Goal: Transaction & Acquisition: Purchase product/service

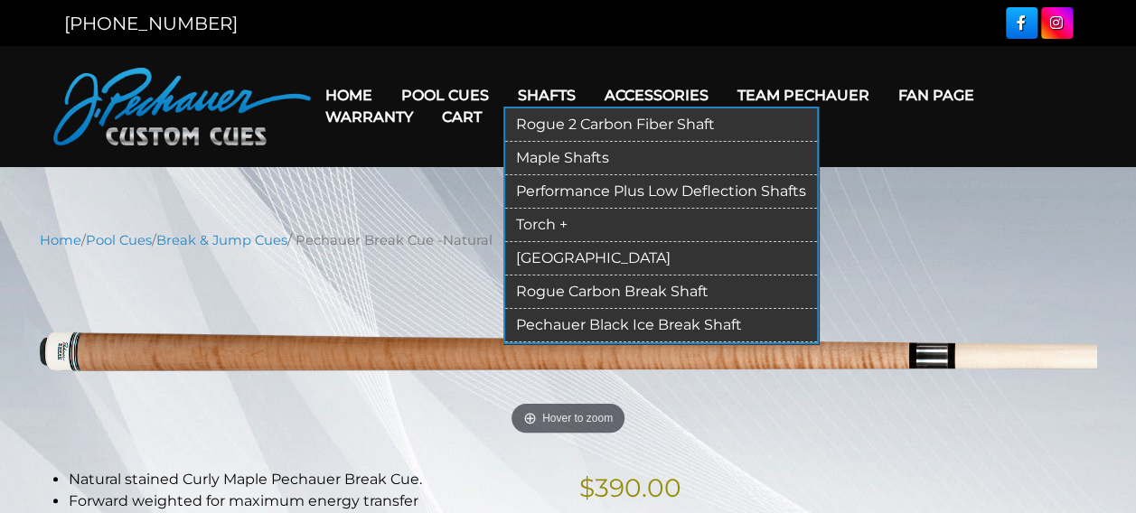
click at [535, 99] on link "Shafts" at bounding box center [546, 95] width 87 height 46
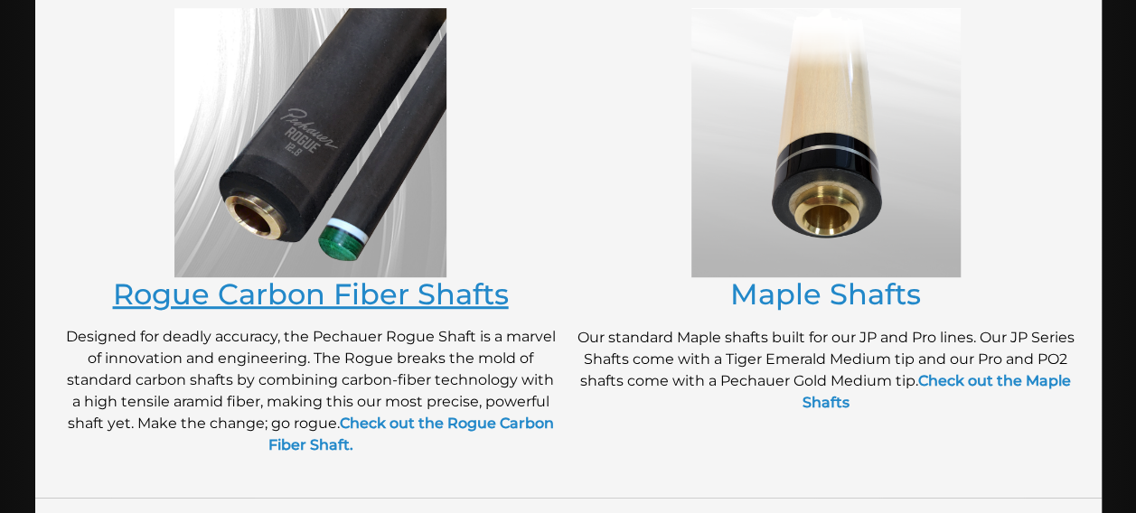
scroll to position [396, 0]
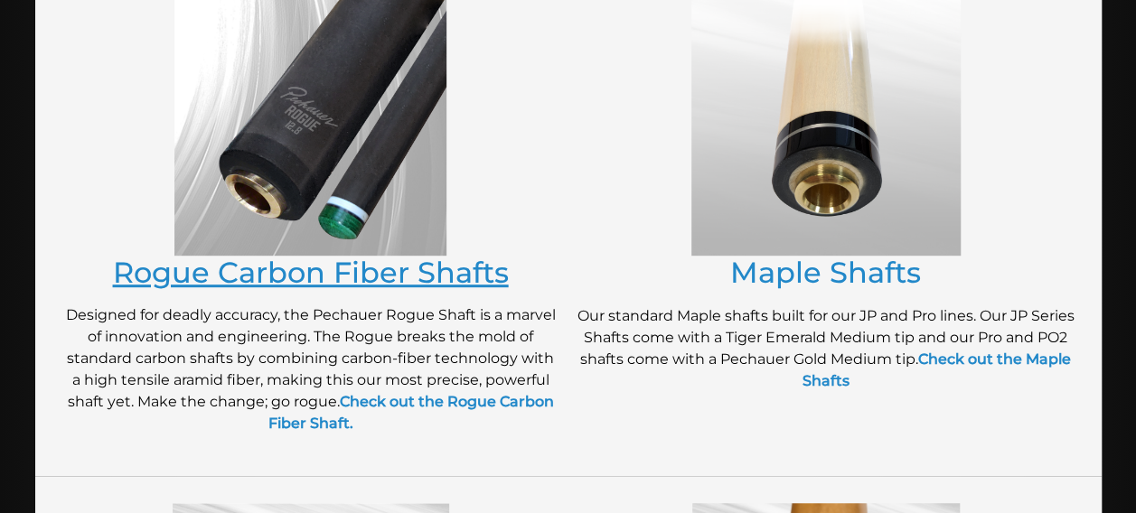
click at [325, 277] on link "Rogue Carbon Fiber Shafts" at bounding box center [311, 272] width 396 height 35
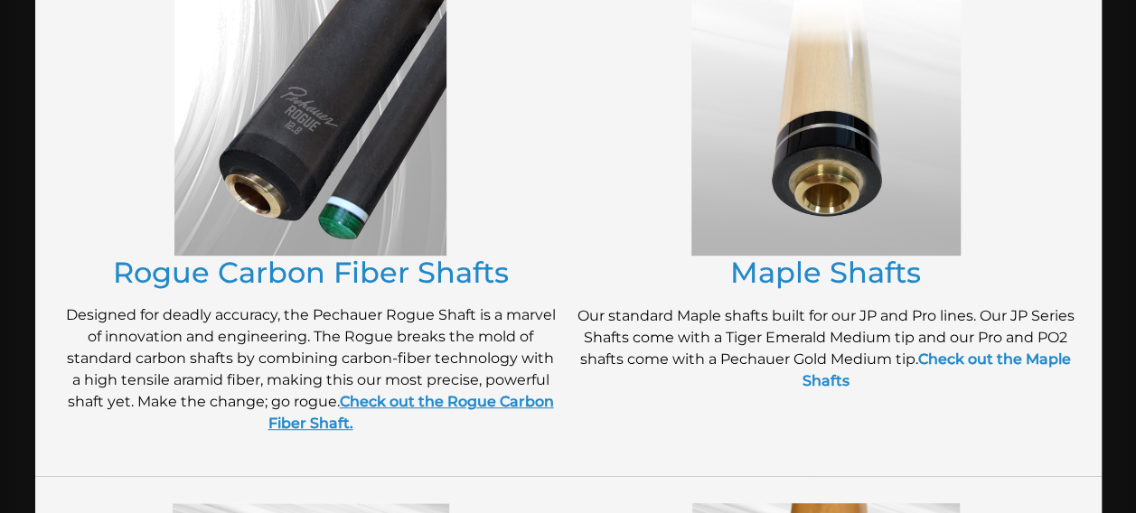
click at [430, 403] on strong "Check out the Rogue Carbon Fiber Shaft." at bounding box center [410, 412] width 285 height 39
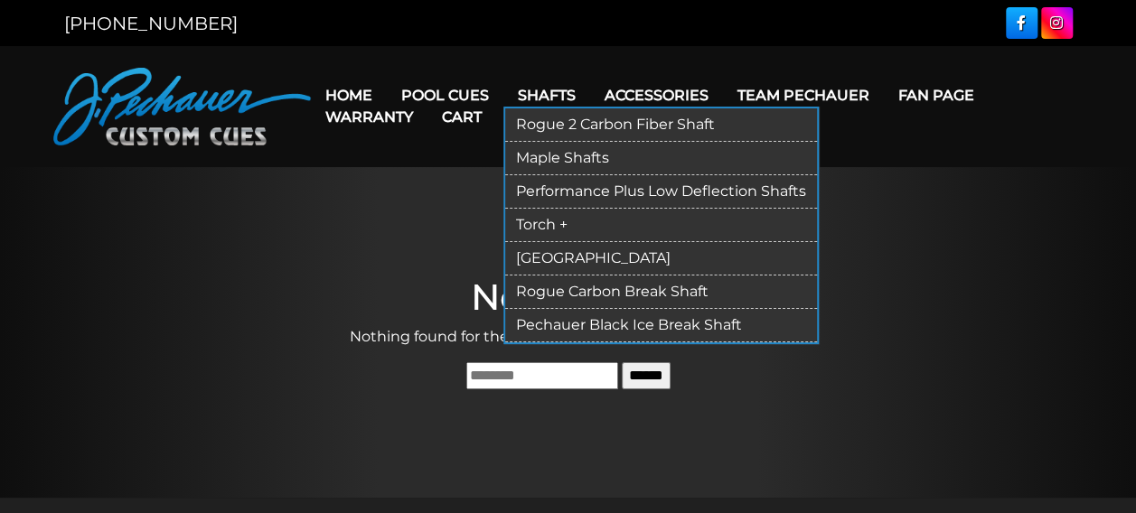
click at [543, 123] on link "Rogue 2 Carbon Fiber Shaft" at bounding box center [661, 124] width 312 height 33
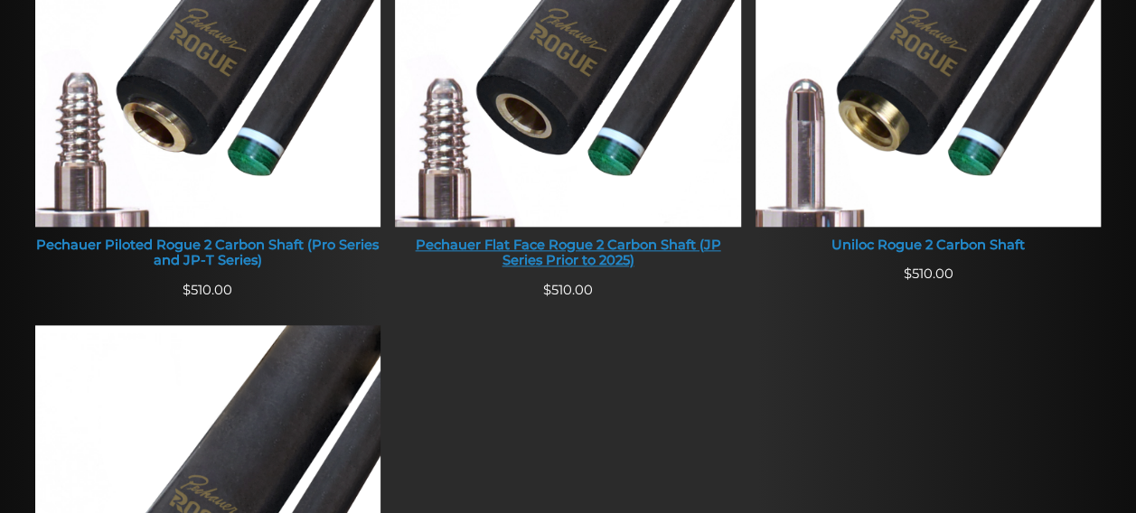
scroll to position [913, 0]
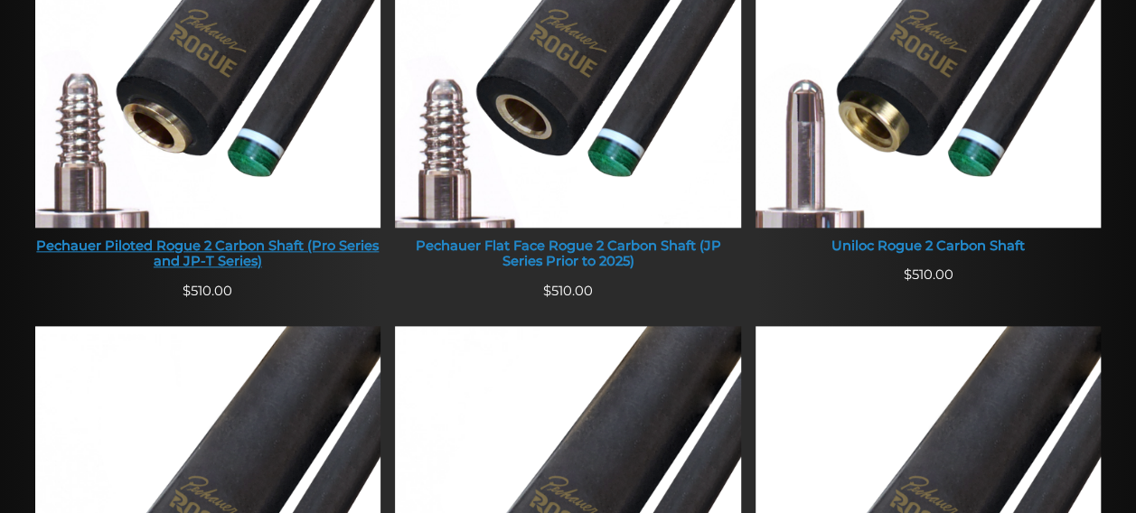
click at [334, 249] on div "Pechauer Piloted Rogue 2 Carbon Shaft (Pro Series and JP-T Series)" at bounding box center [208, 255] width 346 height 32
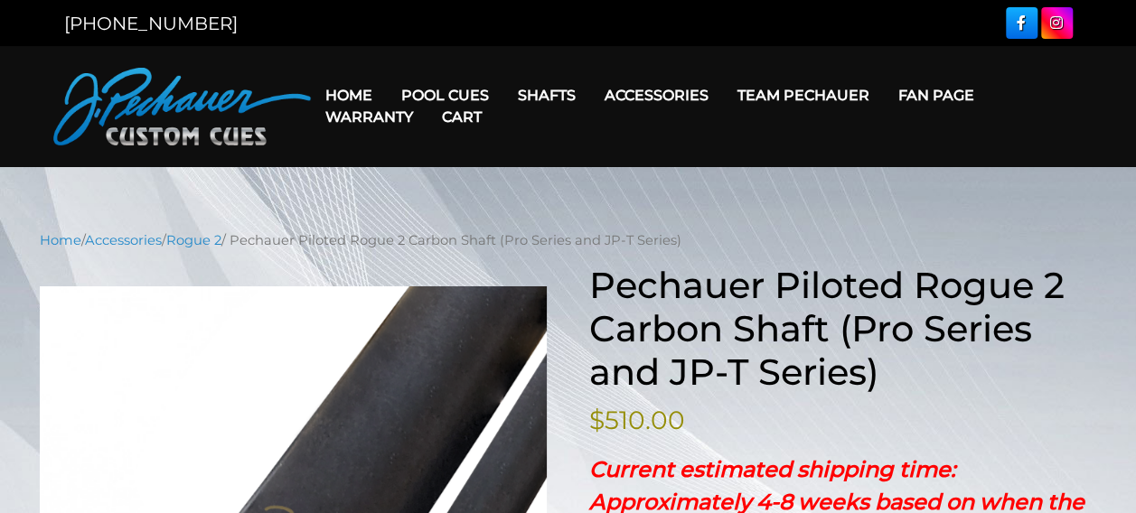
click at [466, 94] on link "Cart" at bounding box center [461, 117] width 69 height 46
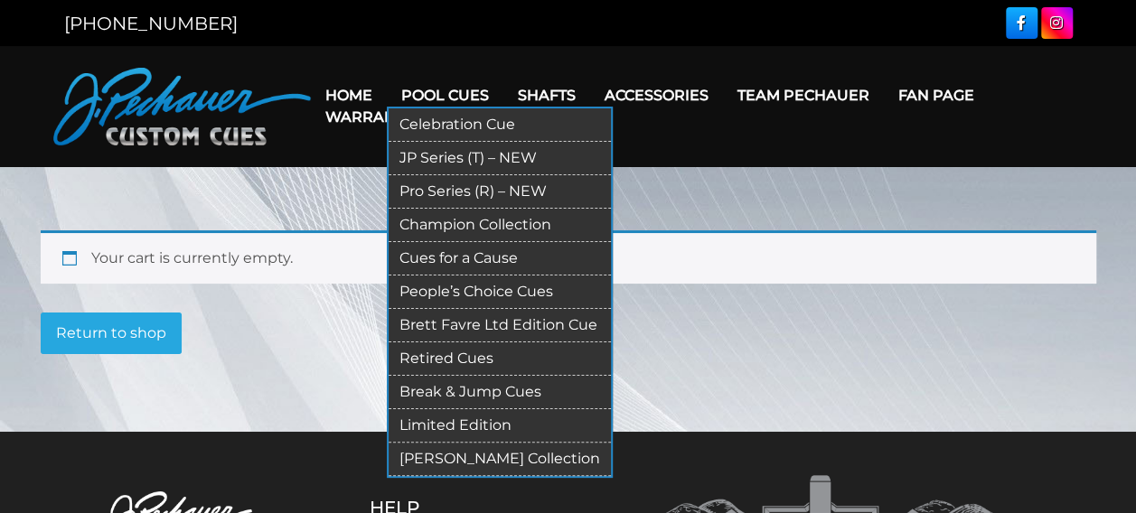
click at [455, 158] on link "JP Series (T) – NEW" at bounding box center [499, 158] width 222 height 33
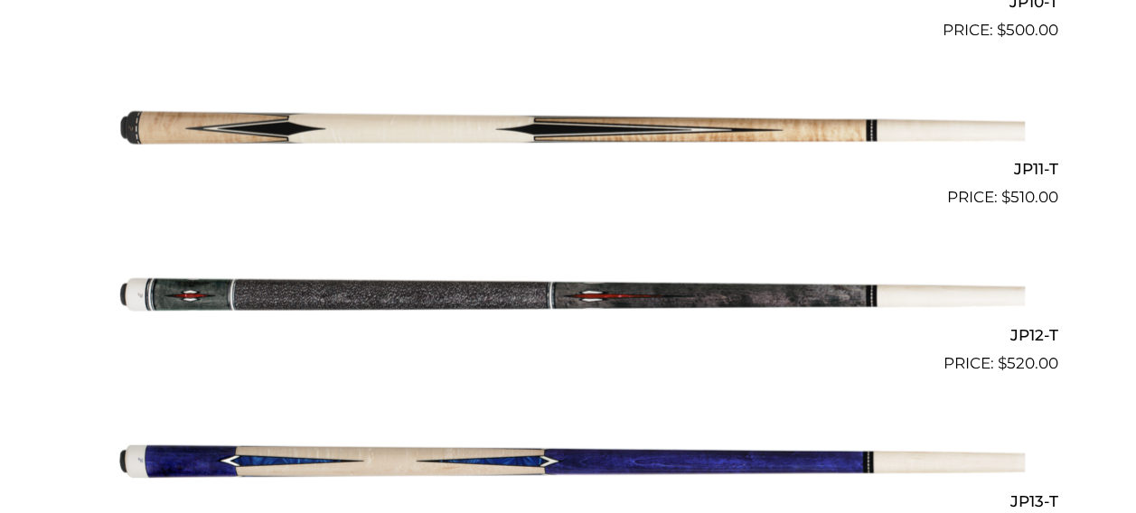
scroll to position [2181, 0]
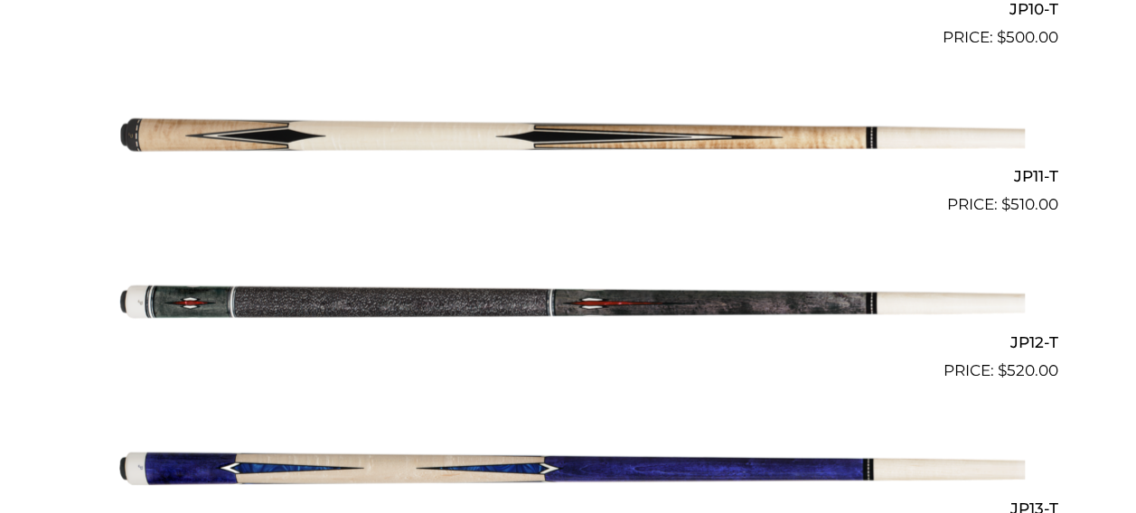
click at [506, 137] on img at bounding box center [568, 133] width 912 height 152
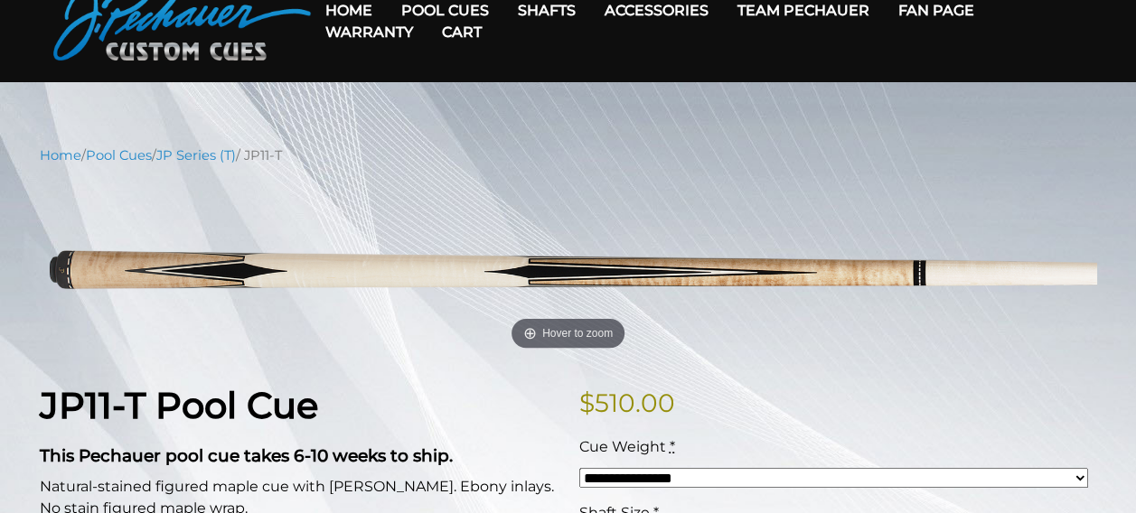
scroll to position [85, 0]
click at [473, 12] on link "Cart" at bounding box center [461, 32] width 69 height 46
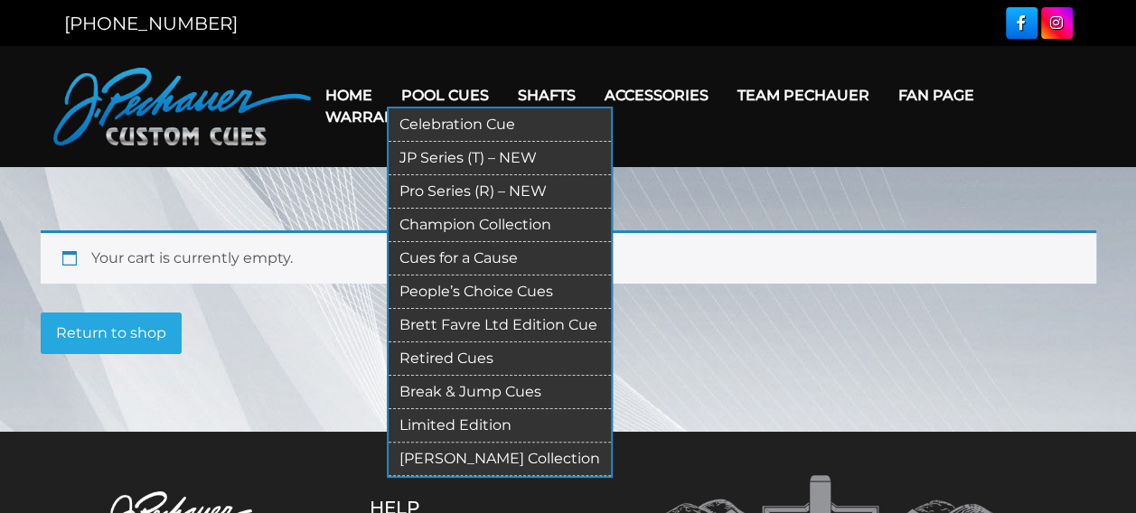
click at [446, 192] on link "Pro Series (R) – NEW" at bounding box center [499, 191] width 222 height 33
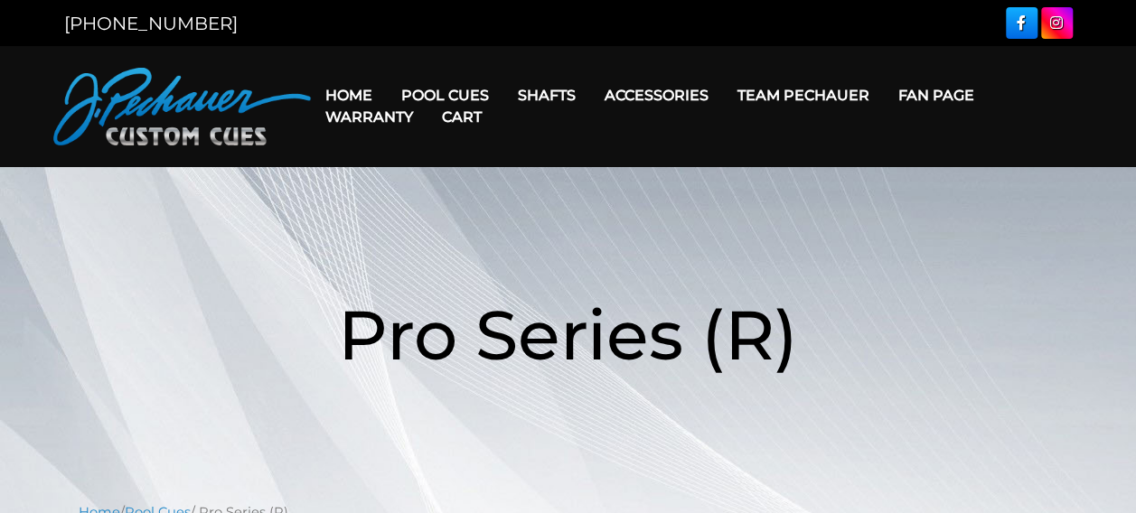
click at [441, 94] on link "Cart" at bounding box center [461, 117] width 69 height 46
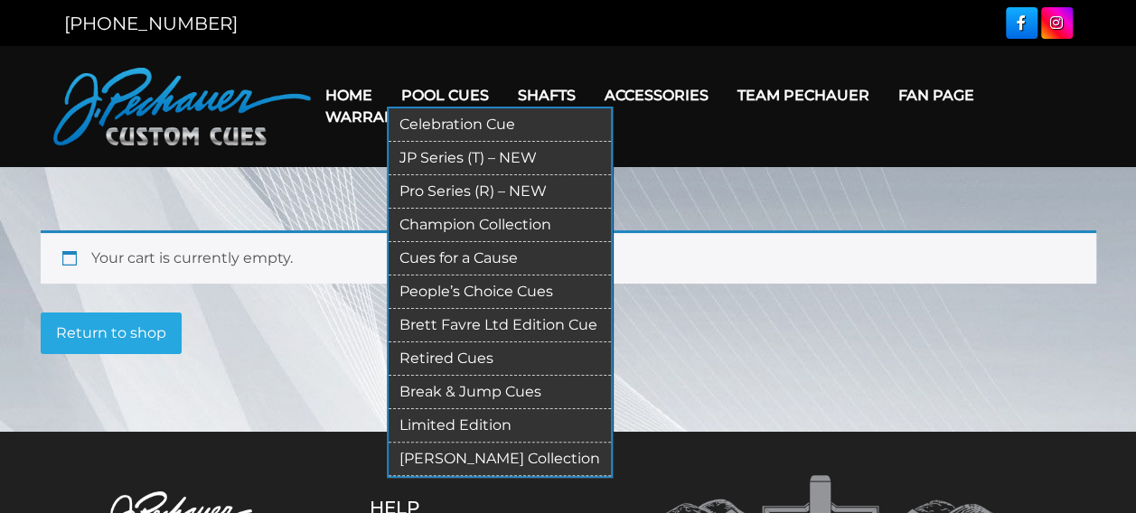
click at [468, 455] on link "[PERSON_NAME] Collection" at bounding box center [499, 459] width 222 height 33
click at [439, 356] on link "Retired Cues" at bounding box center [499, 358] width 222 height 33
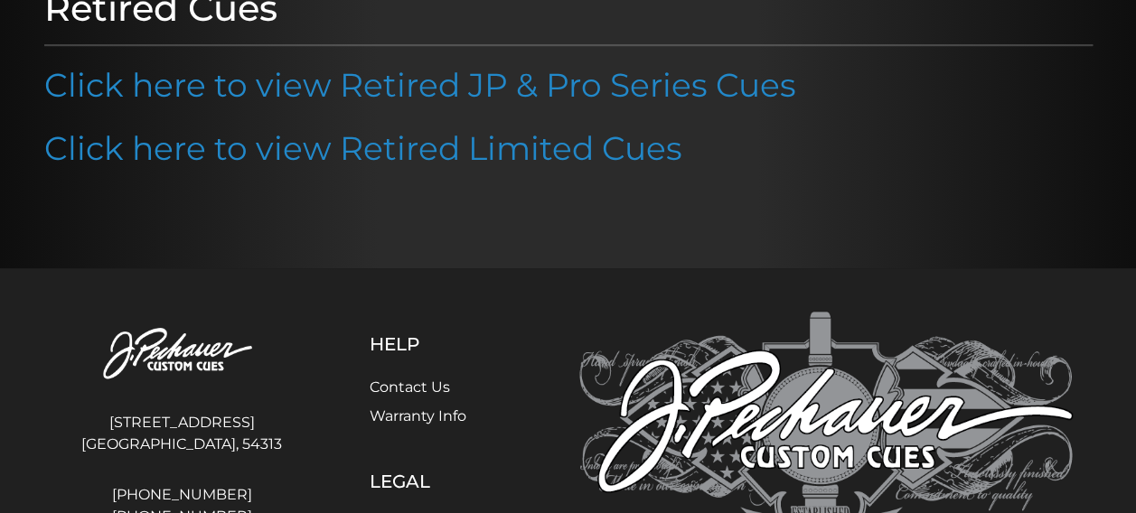
scroll to position [264, 0]
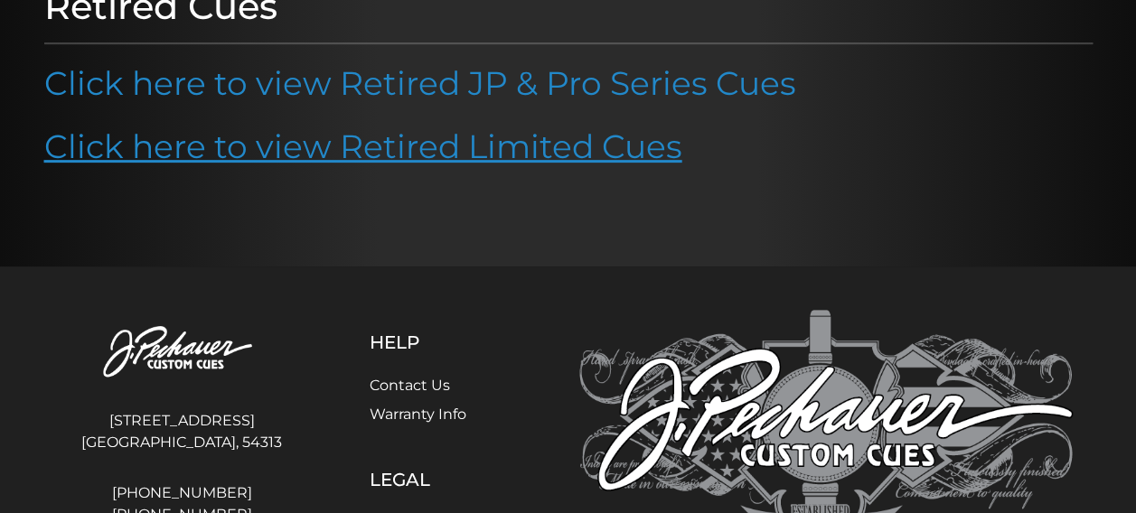
click at [387, 155] on link "Click here to view Retired Limited Cues" at bounding box center [363, 146] width 638 height 40
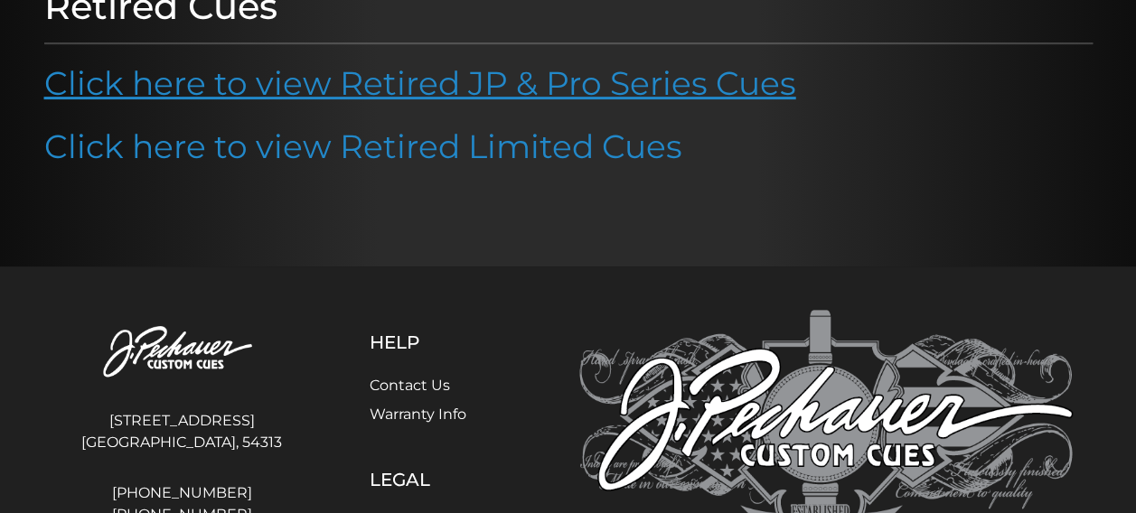
click at [381, 81] on link "Click here to view Retired JP & Pro Series Cues" at bounding box center [420, 83] width 752 height 40
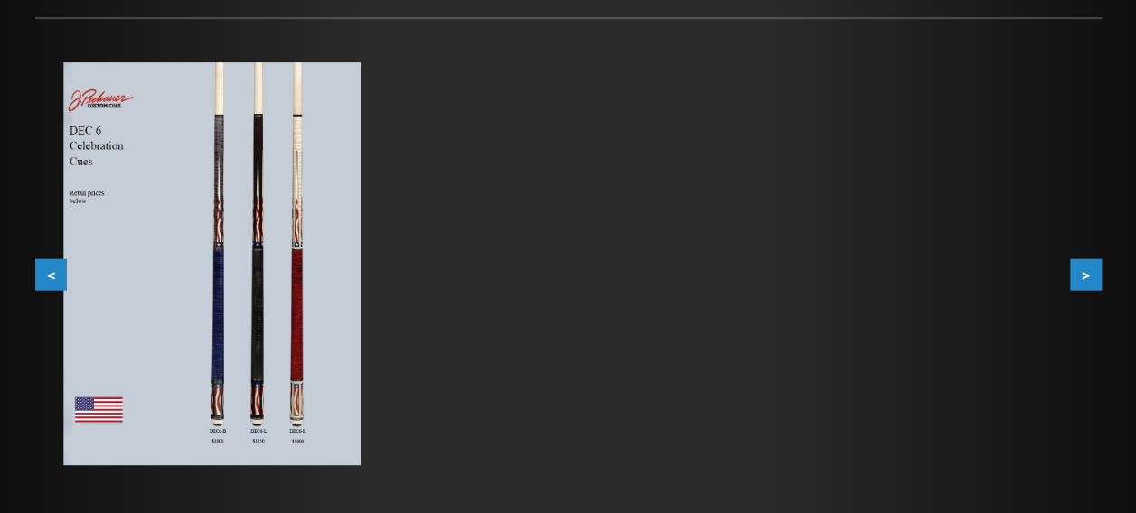
scroll to position [278, 0]
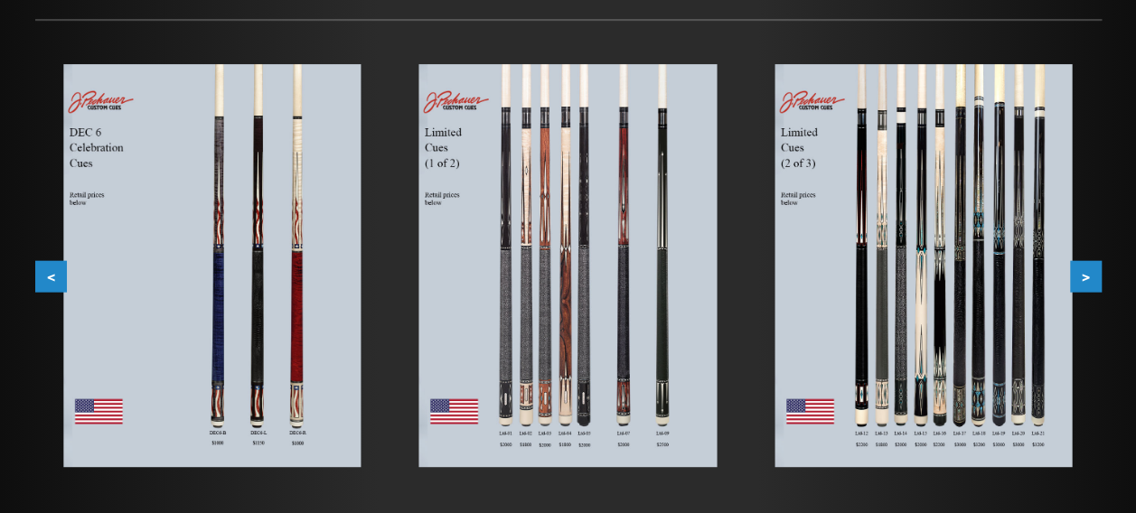
click at [1080, 276] on button ">" at bounding box center [1086, 277] width 32 height 32
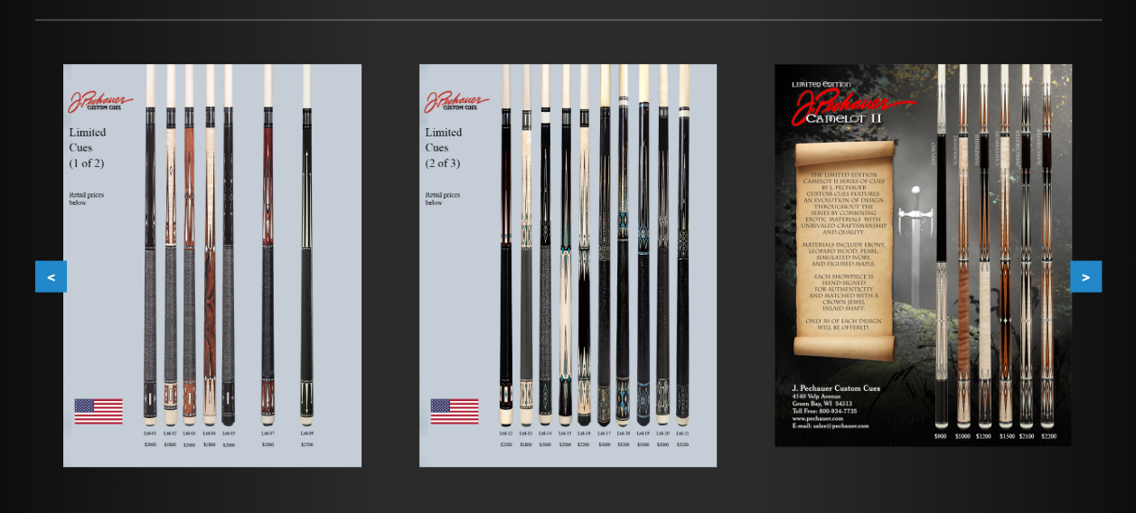
click at [37, 275] on button "<" at bounding box center [51, 277] width 32 height 32
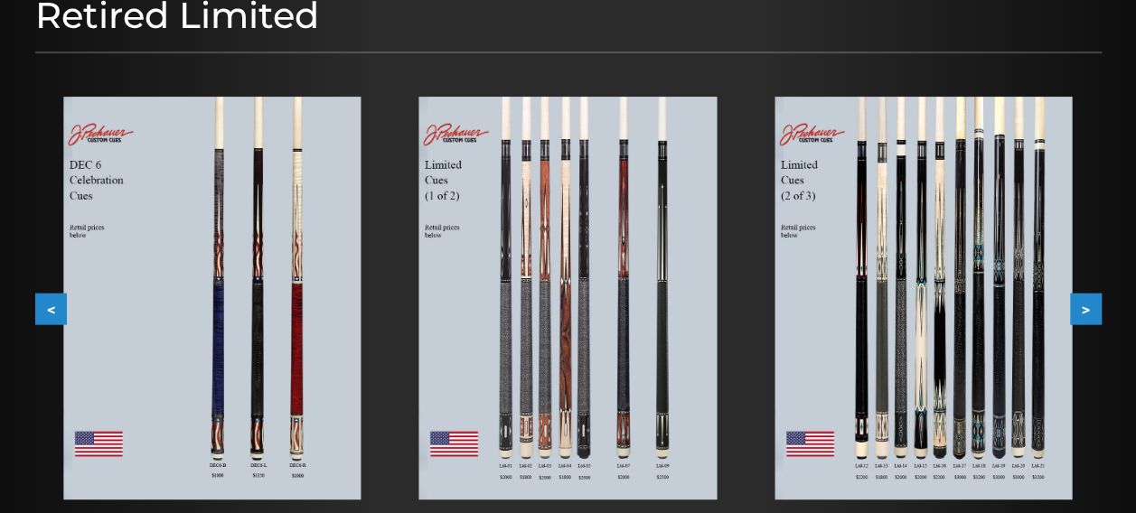
scroll to position [0, 0]
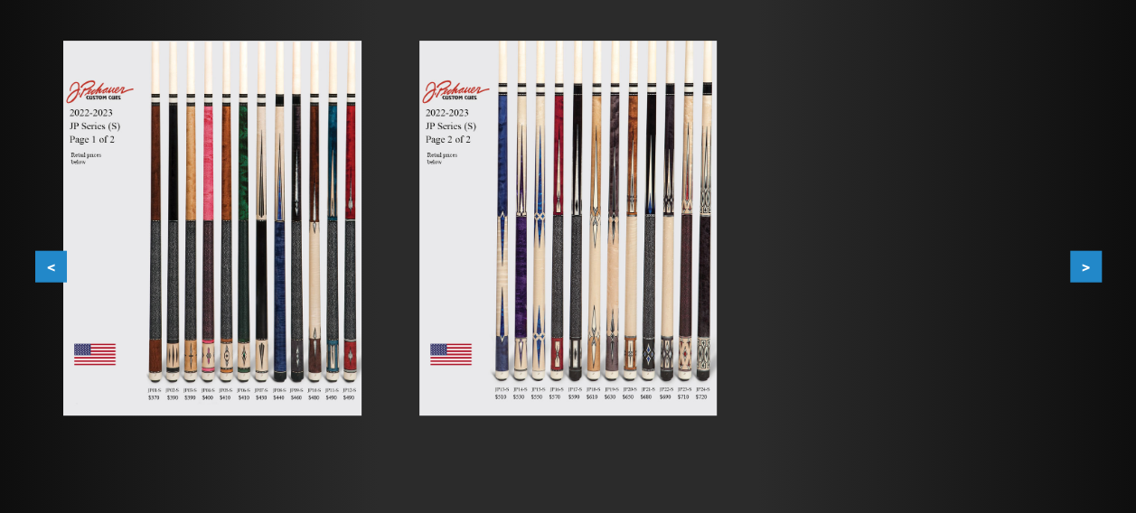
scroll to position [347, 0]
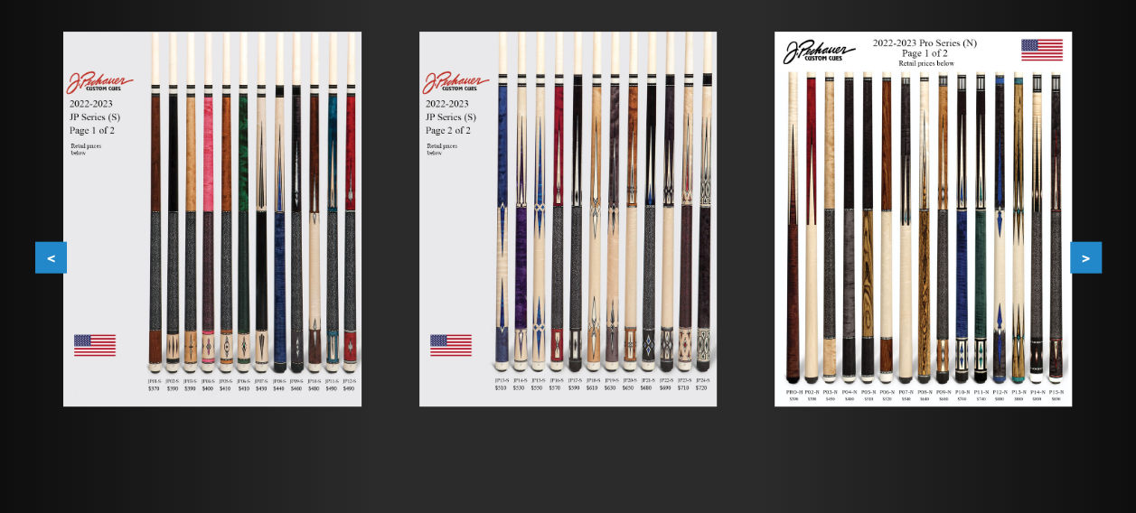
click at [952, 269] on img at bounding box center [922, 219] width 297 height 375
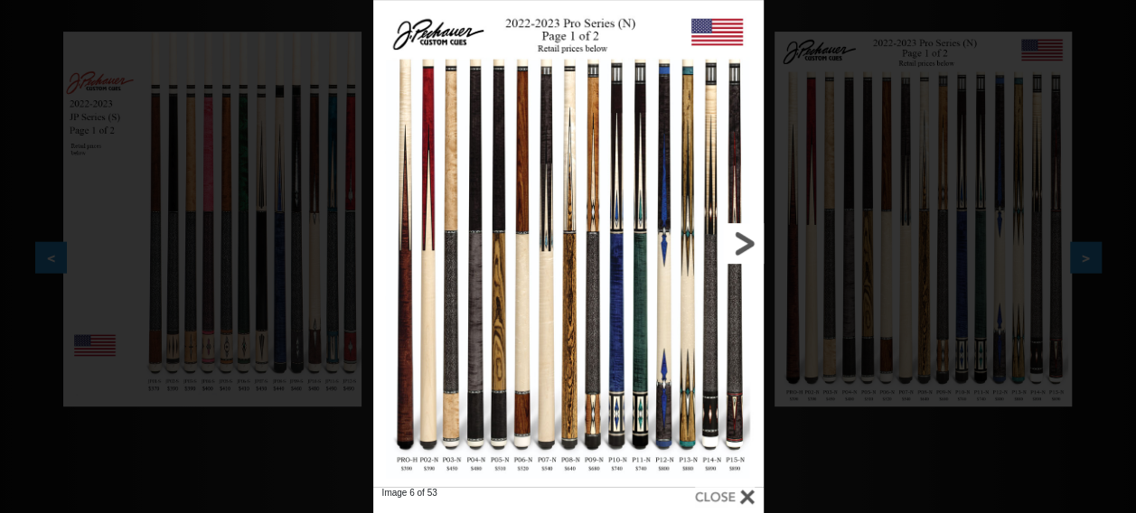
click at [735, 260] on link at bounding box center [674, 243] width 175 height 487
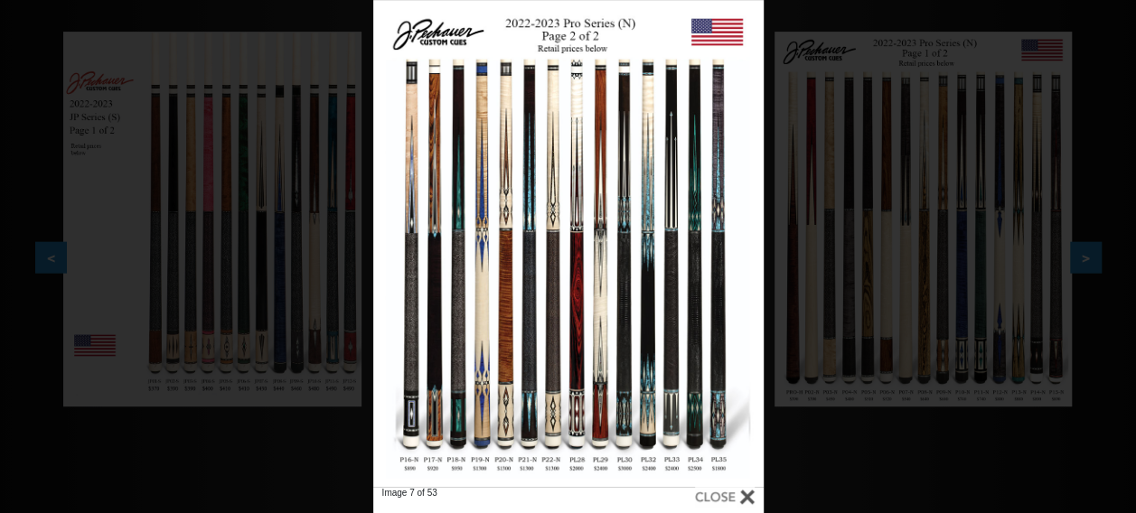
click at [813, 430] on div "Image 7 of 53" at bounding box center [568, 256] width 1136 height 513
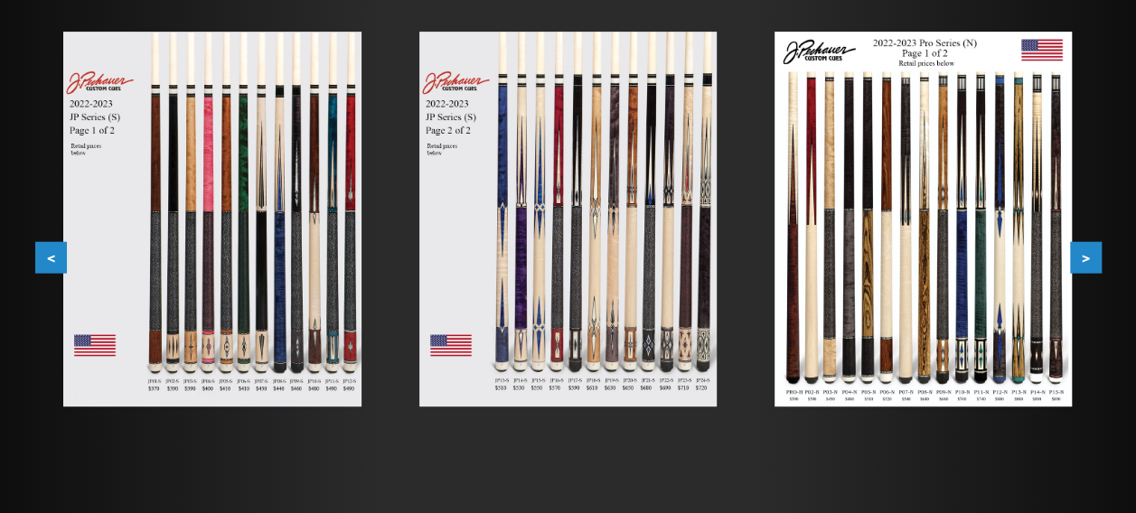
click at [1091, 256] on button ">" at bounding box center [1086, 258] width 32 height 32
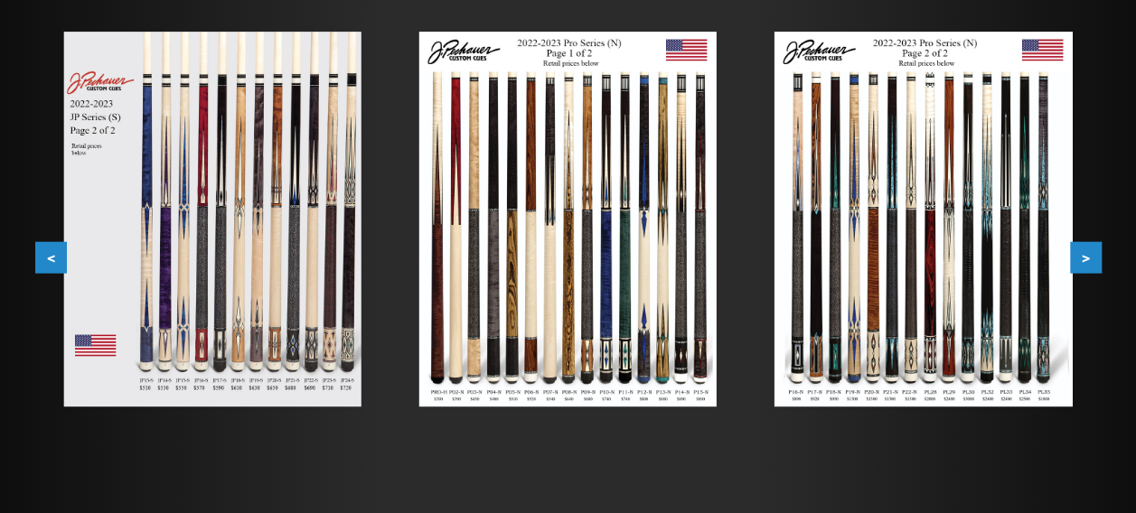
click at [1091, 256] on button ">" at bounding box center [1086, 258] width 32 height 32
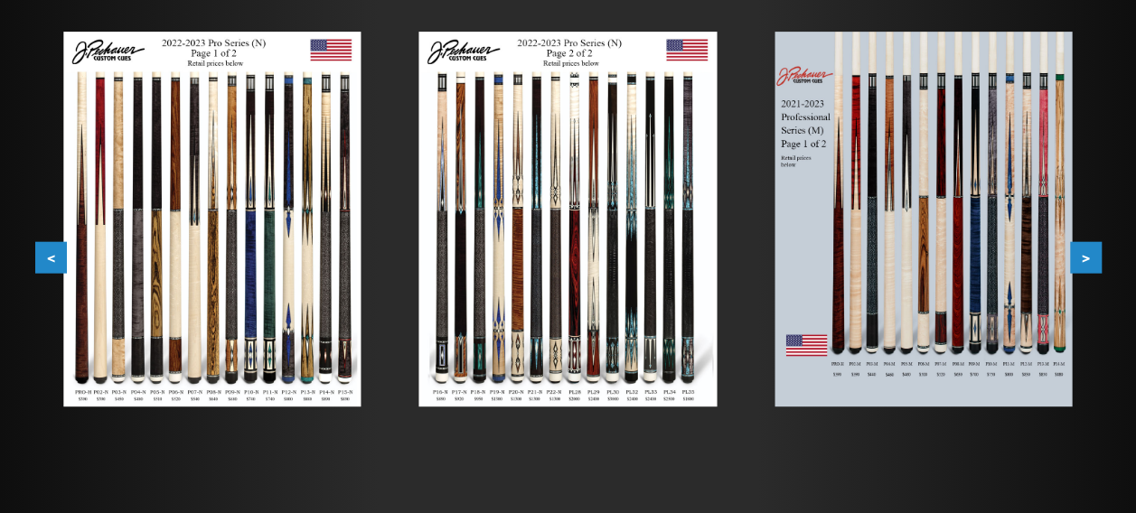
click at [1090, 257] on button ">" at bounding box center [1086, 258] width 32 height 32
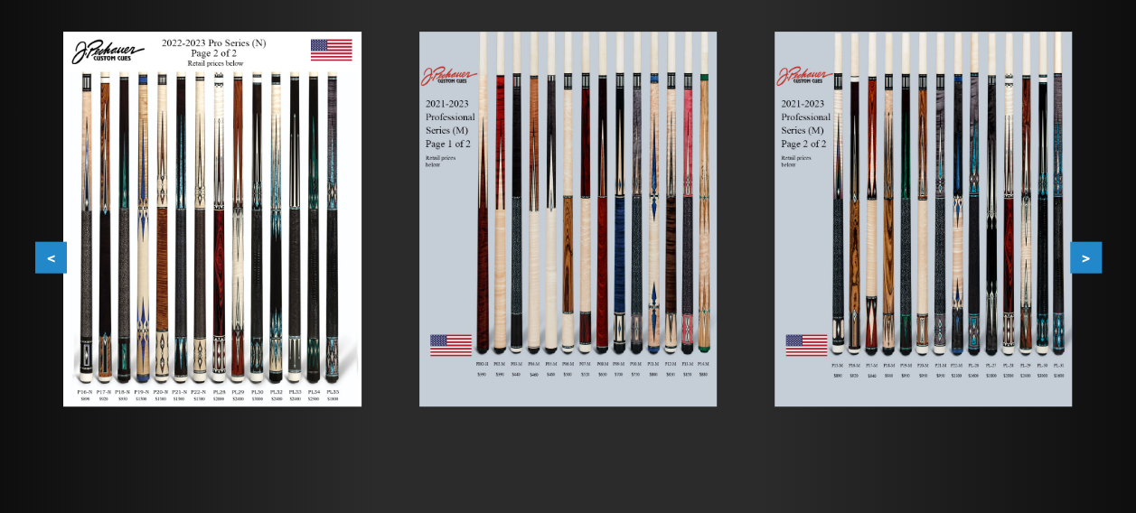
click at [1090, 257] on button ">" at bounding box center [1086, 258] width 32 height 32
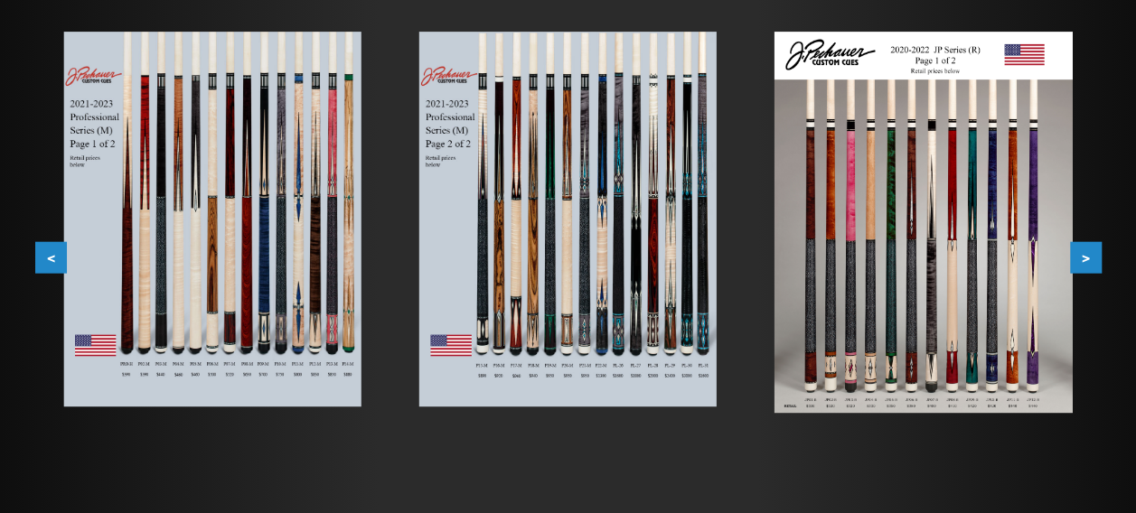
click at [512, 266] on img at bounding box center [567, 219] width 297 height 375
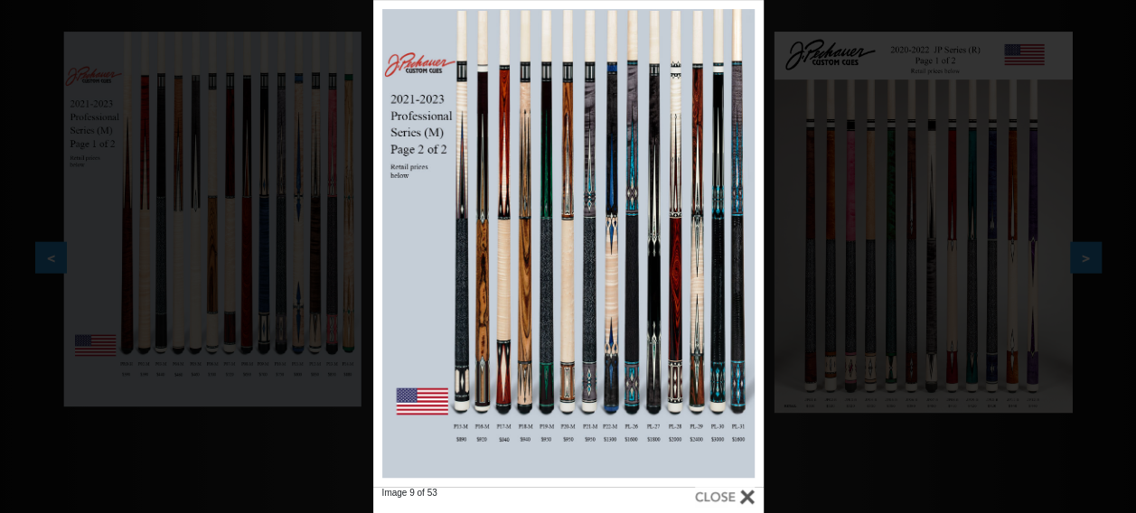
click at [933, 204] on div "Image 9 of 53" at bounding box center [568, 256] width 1136 height 513
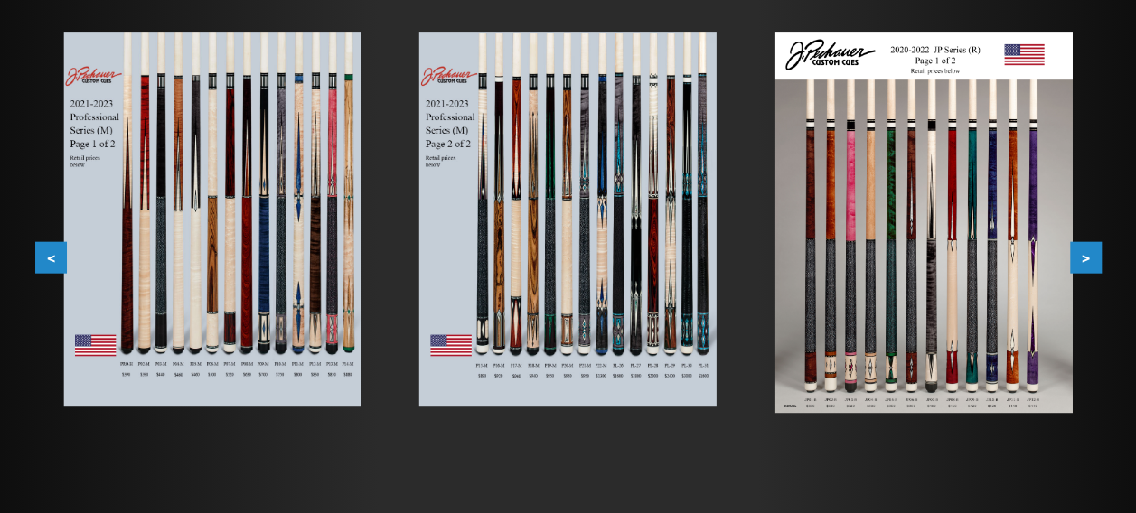
click at [1090, 259] on button ">" at bounding box center [1086, 258] width 32 height 32
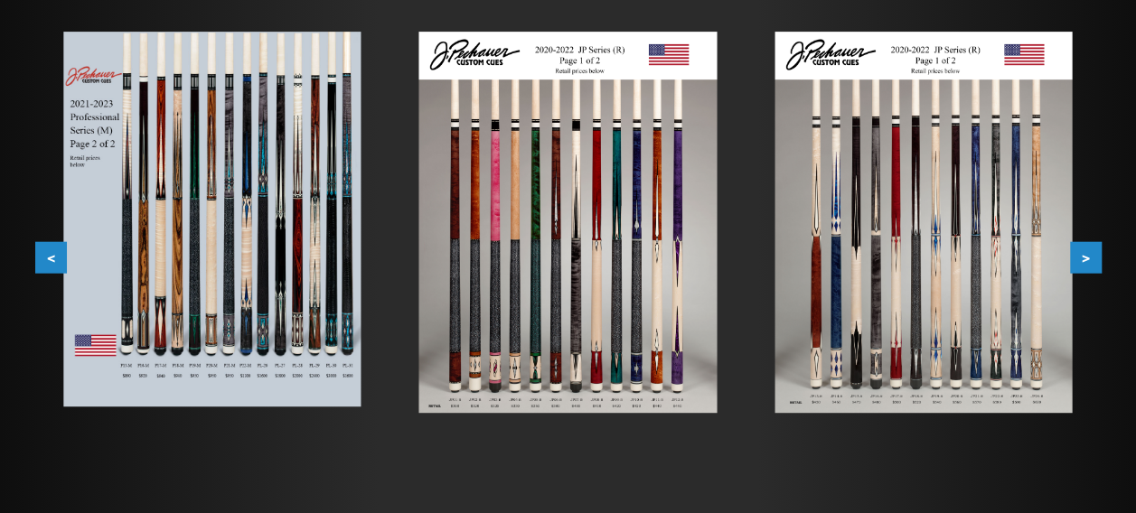
click at [1092, 260] on button ">" at bounding box center [1086, 258] width 32 height 32
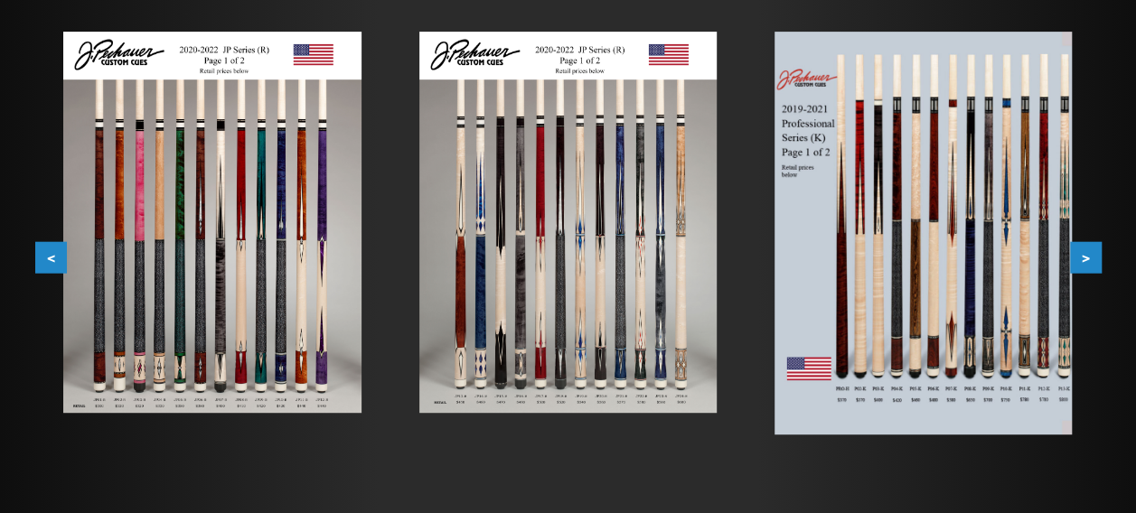
click at [1086, 267] on button ">" at bounding box center [1086, 258] width 32 height 32
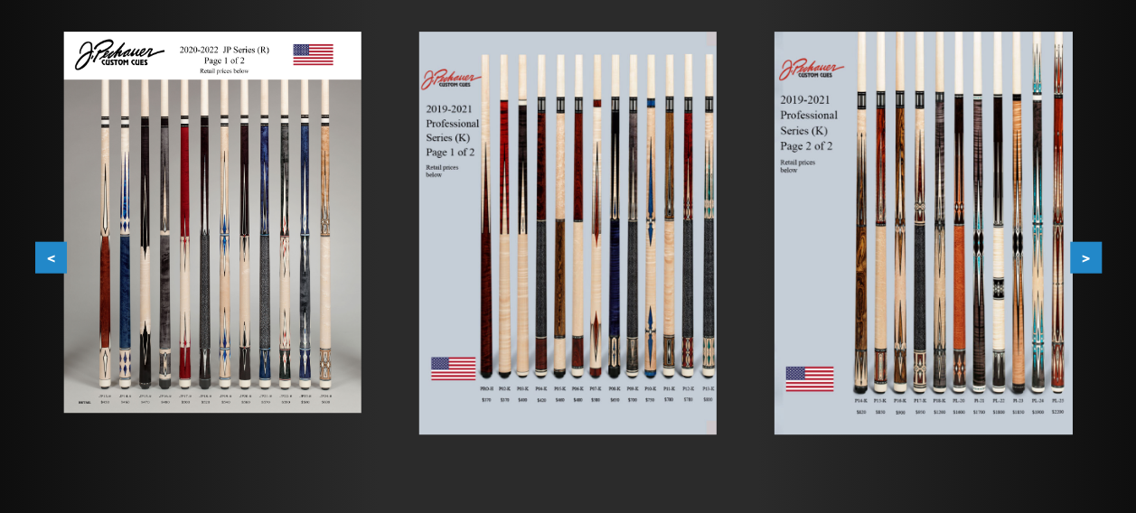
click at [1086, 267] on button ">" at bounding box center [1086, 258] width 32 height 32
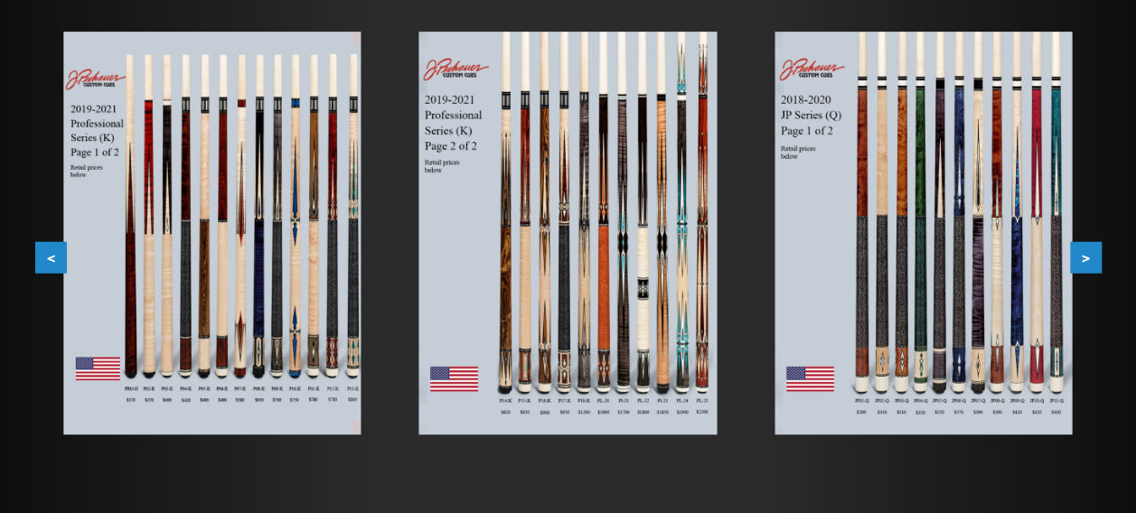
click at [1086, 267] on button ">" at bounding box center [1086, 258] width 32 height 32
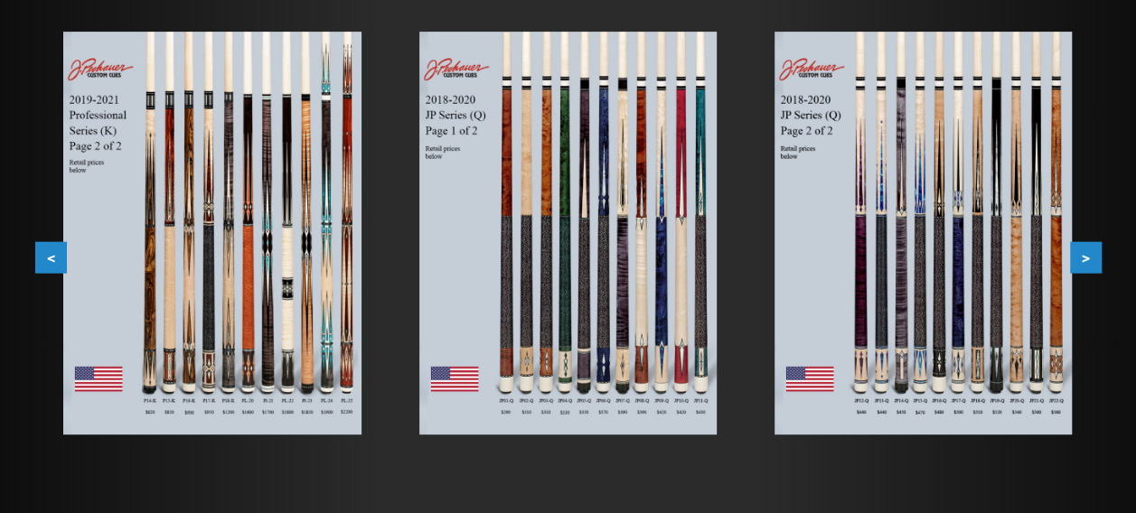
click at [1086, 267] on button ">" at bounding box center [1086, 258] width 32 height 32
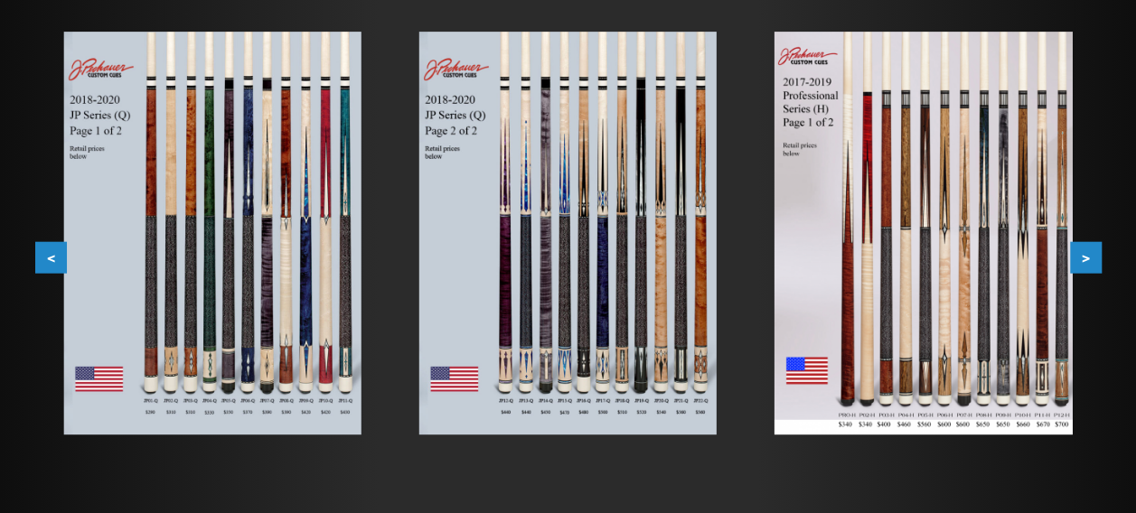
click at [1086, 267] on button ">" at bounding box center [1086, 258] width 32 height 32
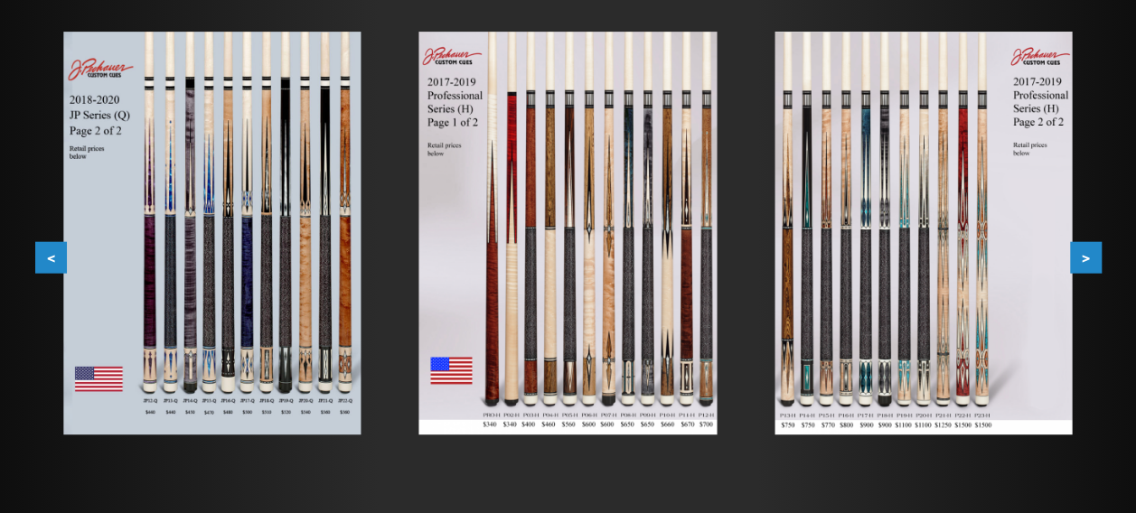
click at [1090, 261] on button ">" at bounding box center [1086, 258] width 32 height 32
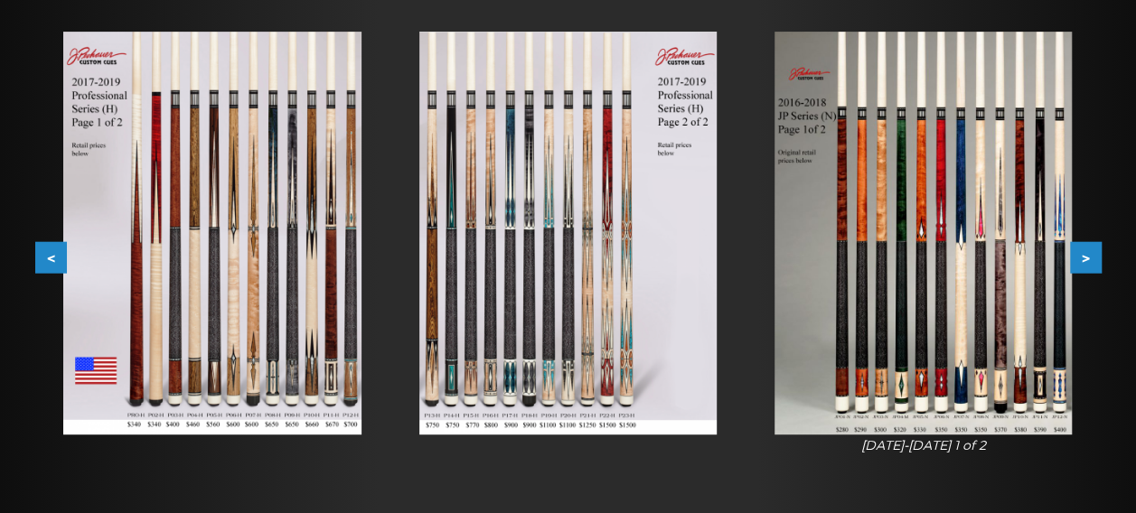
click at [1084, 264] on button ">" at bounding box center [1086, 258] width 32 height 32
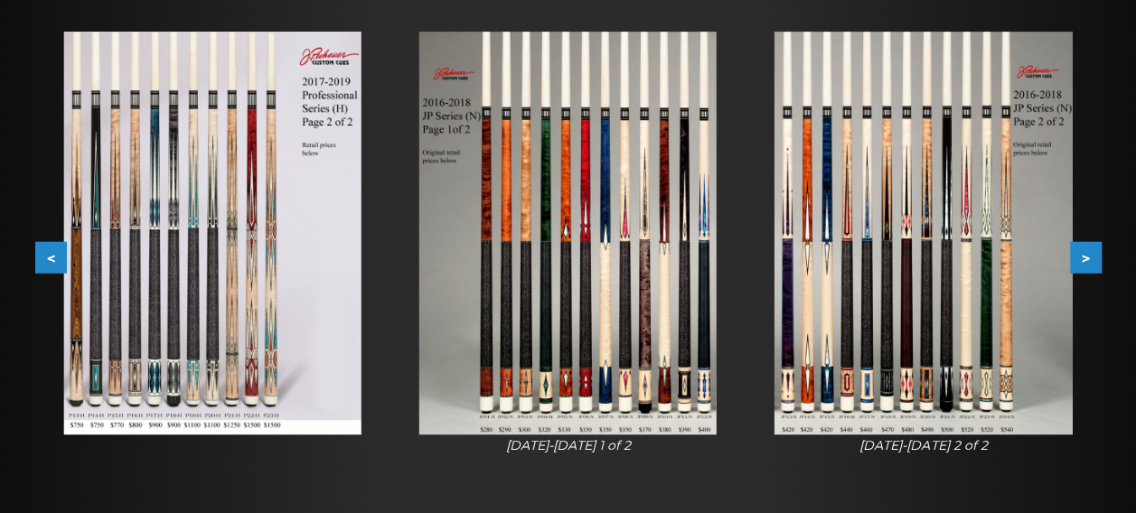
click at [1084, 264] on button ">" at bounding box center [1086, 258] width 32 height 32
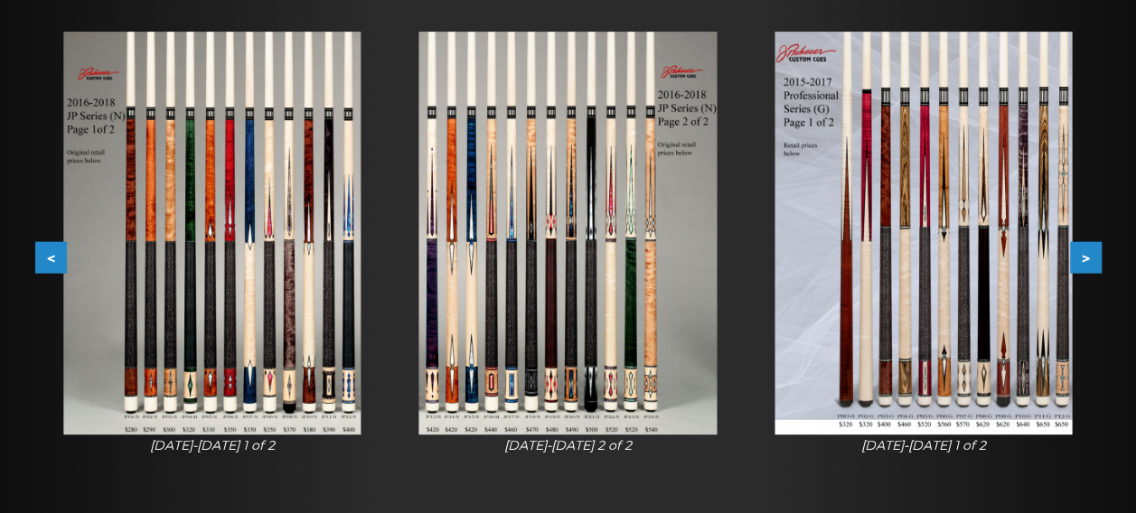
click at [1084, 264] on button ">" at bounding box center [1086, 258] width 32 height 32
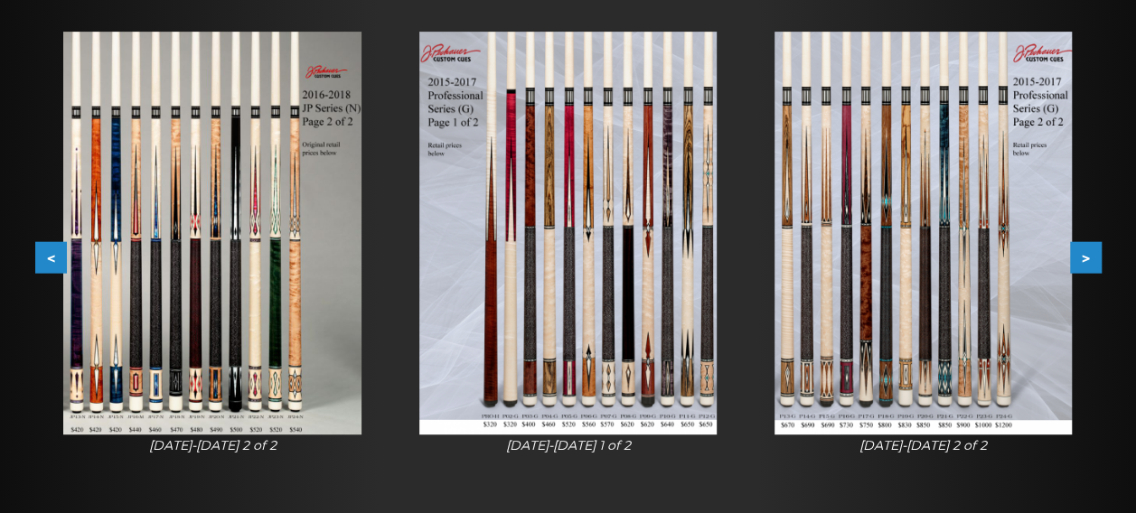
click at [1082, 264] on button ">" at bounding box center [1086, 258] width 32 height 32
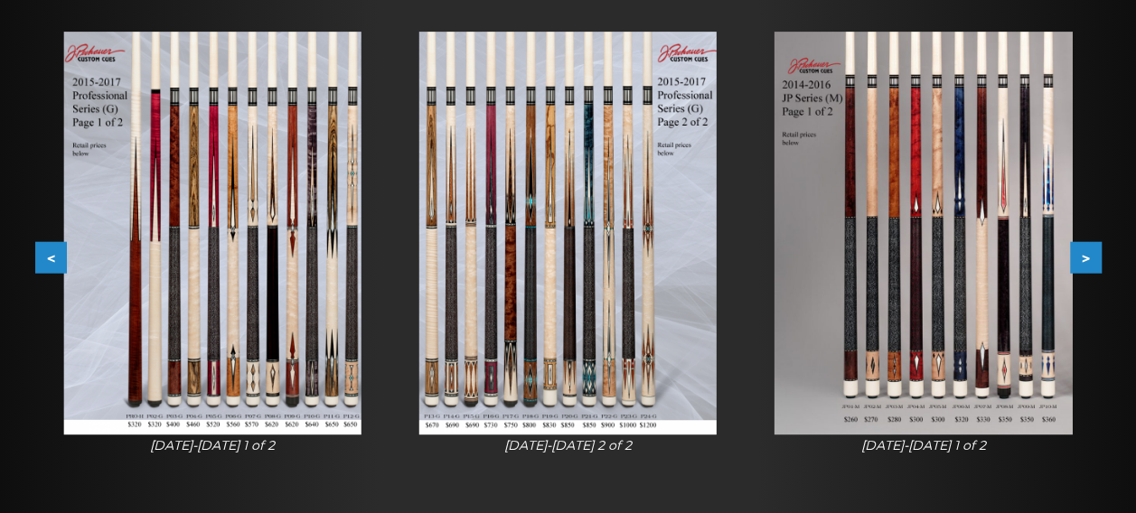
click at [1080, 266] on button ">" at bounding box center [1086, 258] width 32 height 32
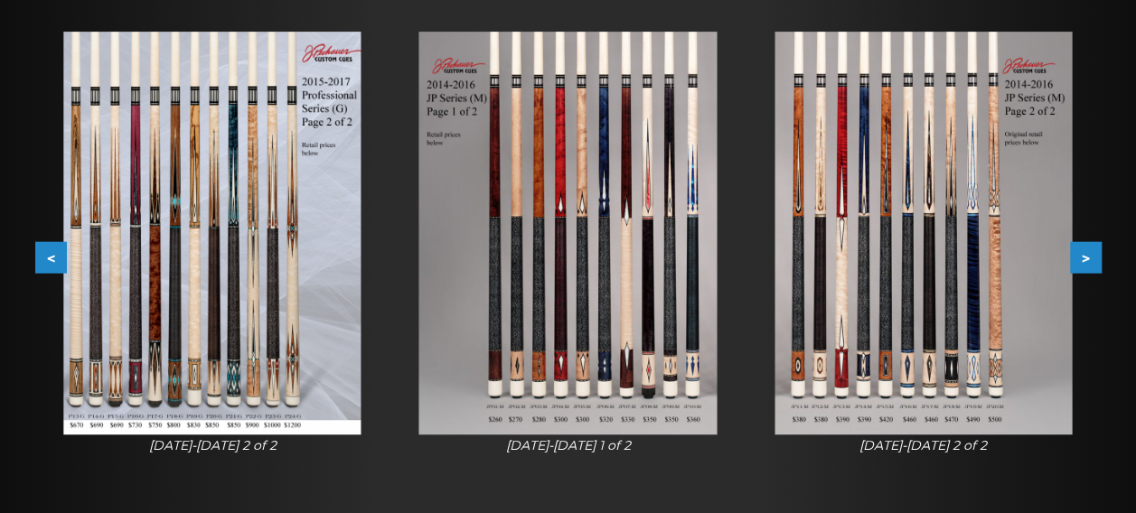
click at [1080, 266] on button ">" at bounding box center [1086, 258] width 32 height 32
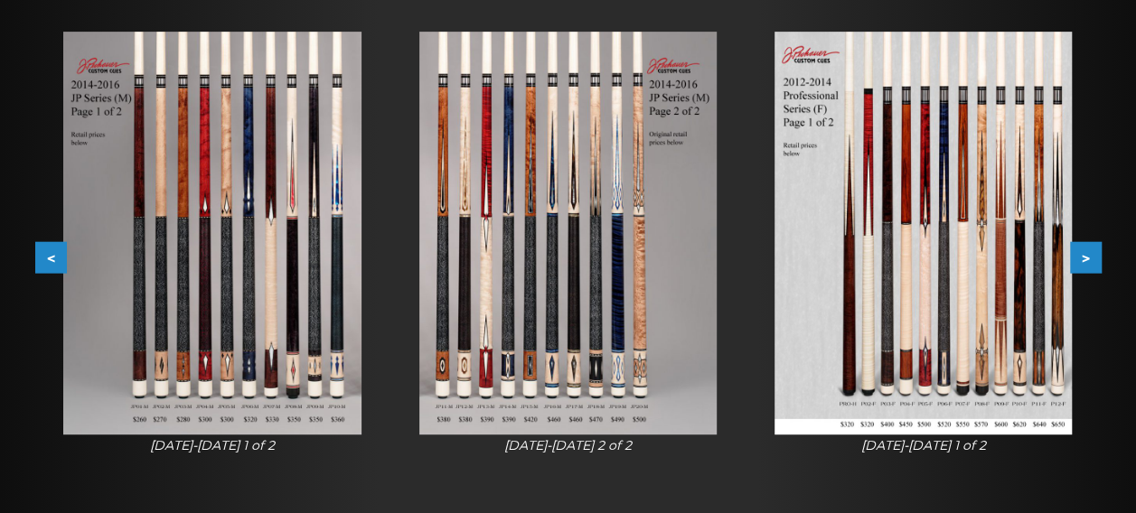
click at [1080, 266] on button ">" at bounding box center [1086, 258] width 32 height 32
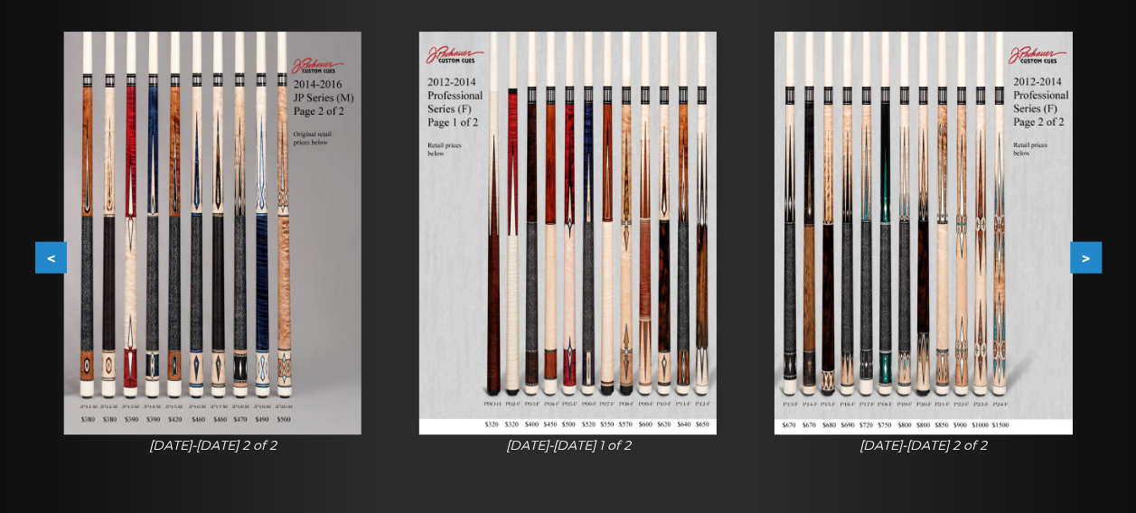
click at [1080, 266] on button ">" at bounding box center [1086, 258] width 32 height 32
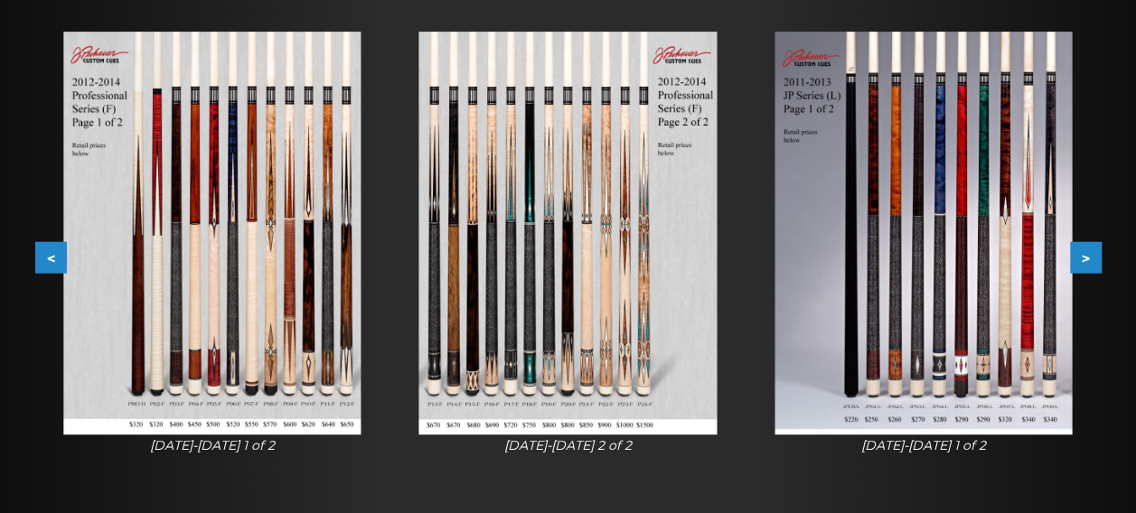
click at [1080, 266] on button ">" at bounding box center [1086, 258] width 32 height 32
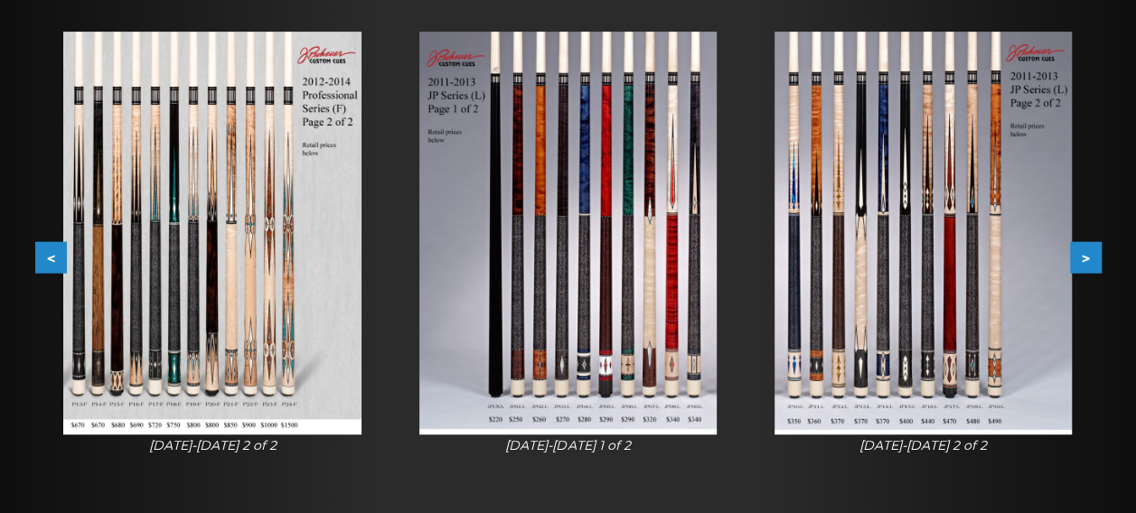
click at [1080, 266] on button ">" at bounding box center [1086, 258] width 32 height 32
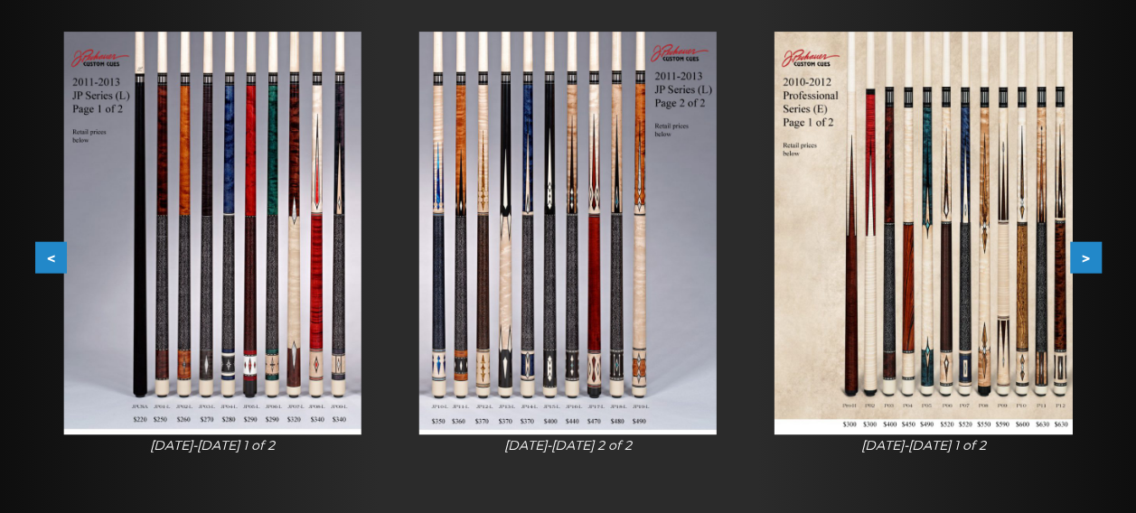
click at [1071, 261] on button ">" at bounding box center [1086, 258] width 32 height 32
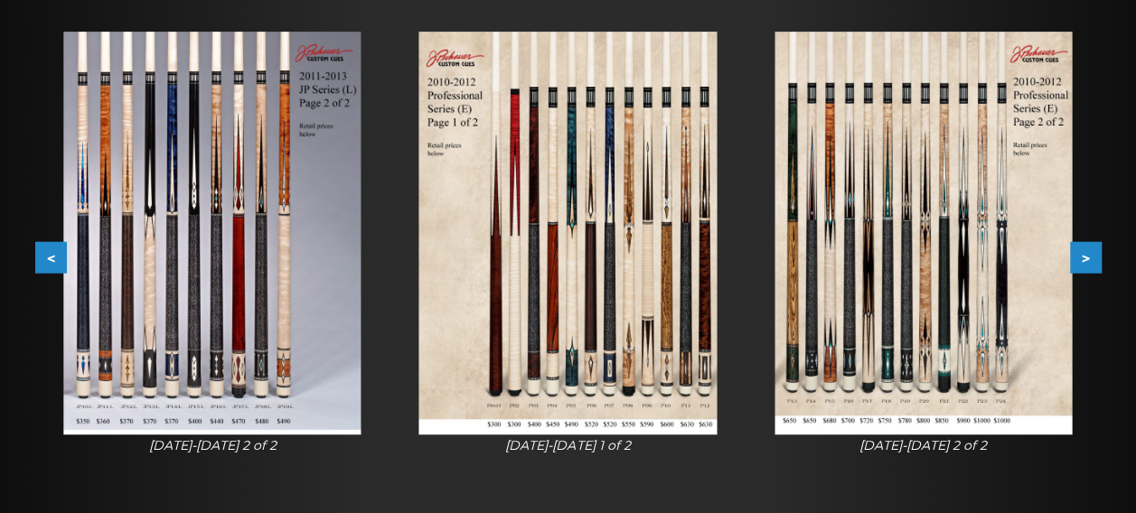
click at [1073, 261] on button ">" at bounding box center [1086, 258] width 32 height 32
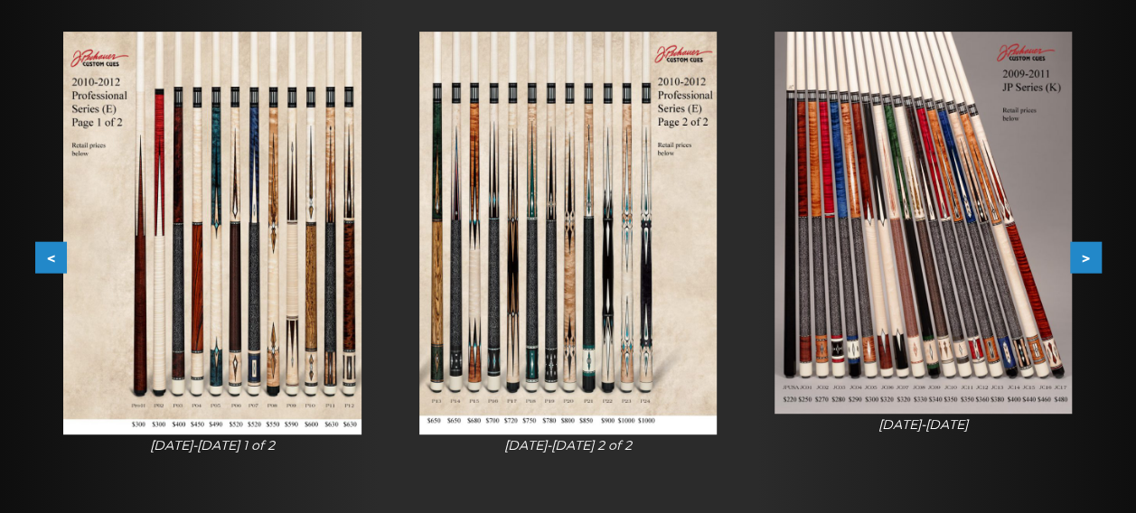
click at [1074, 260] on button ">" at bounding box center [1086, 258] width 32 height 32
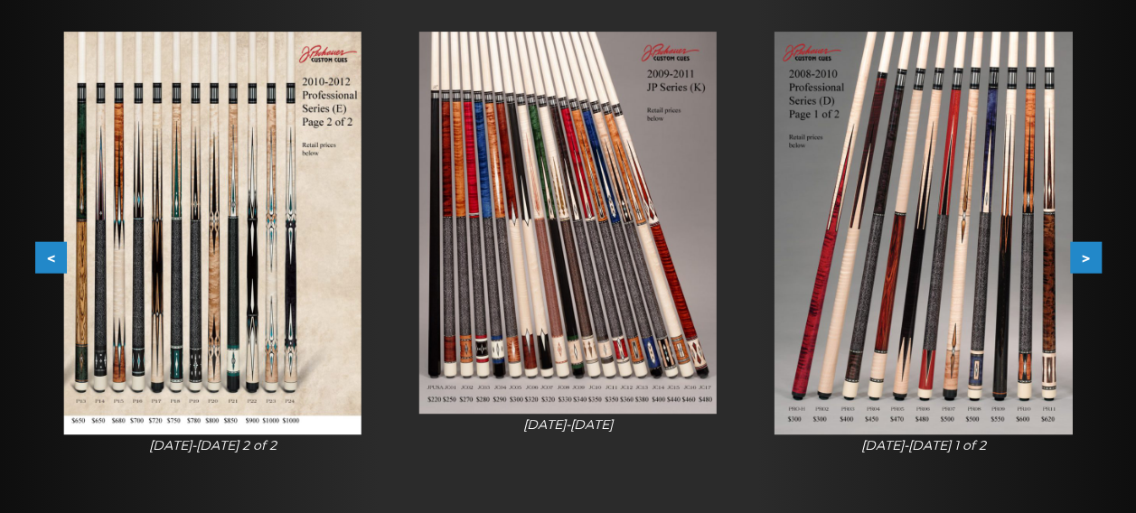
click at [1082, 260] on button ">" at bounding box center [1086, 258] width 32 height 32
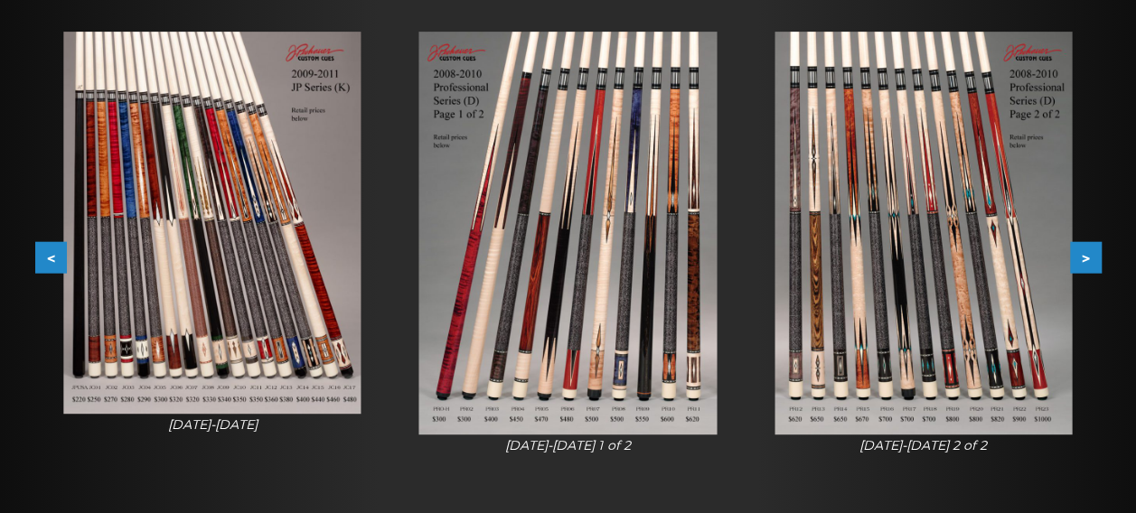
click at [1082, 260] on button ">" at bounding box center [1086, 258] width 32 height 32
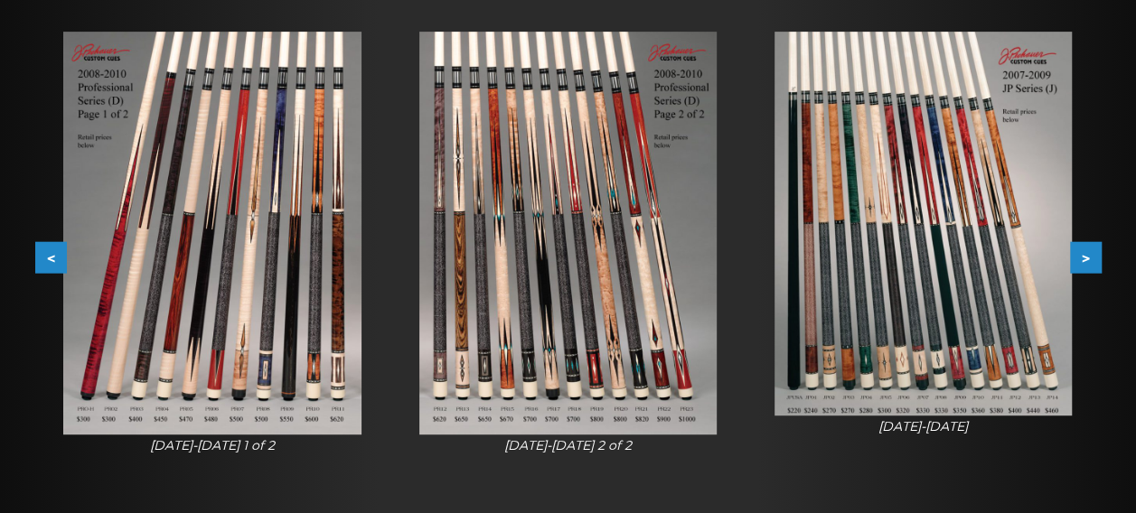
click at [1082, 260] on button ">" at bounding box center [1086, 258] width 32 height 32
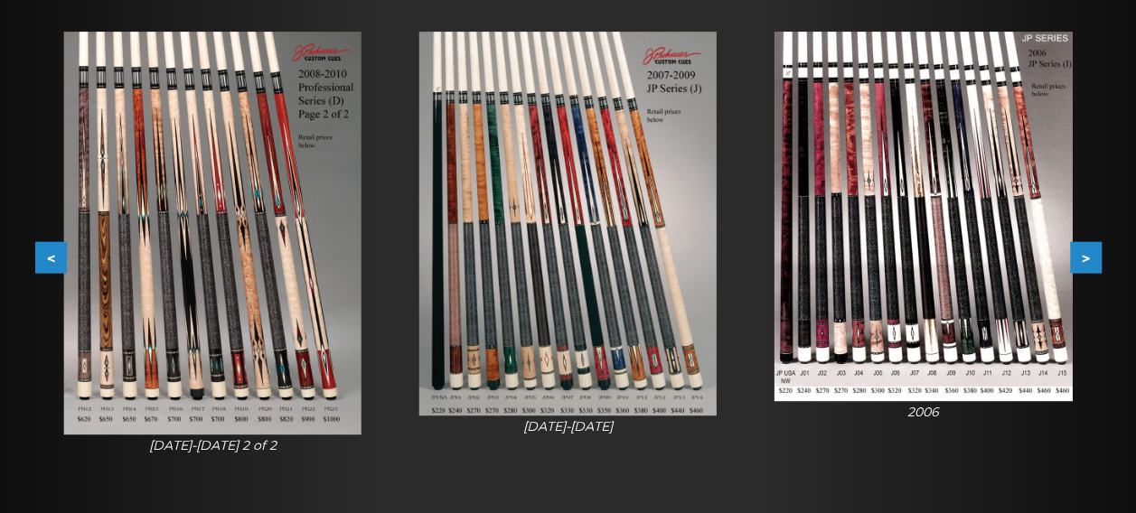
click at [1082, 260] on button ">" at bounding box center [1086, 258] width 32 height 32
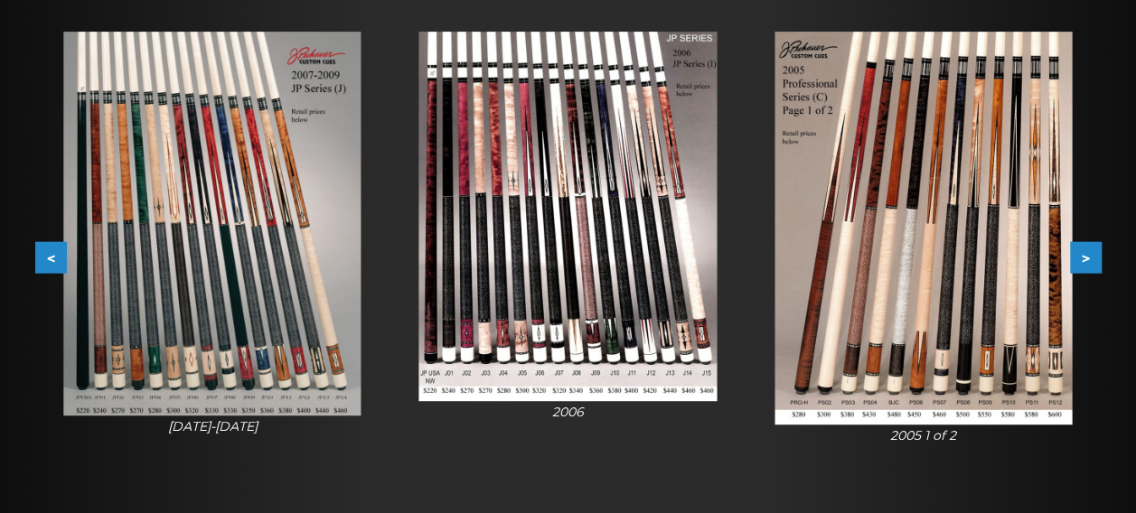
click at [1082, 260] on button ">" at bounding box center [1086, 258] width 32 height 32
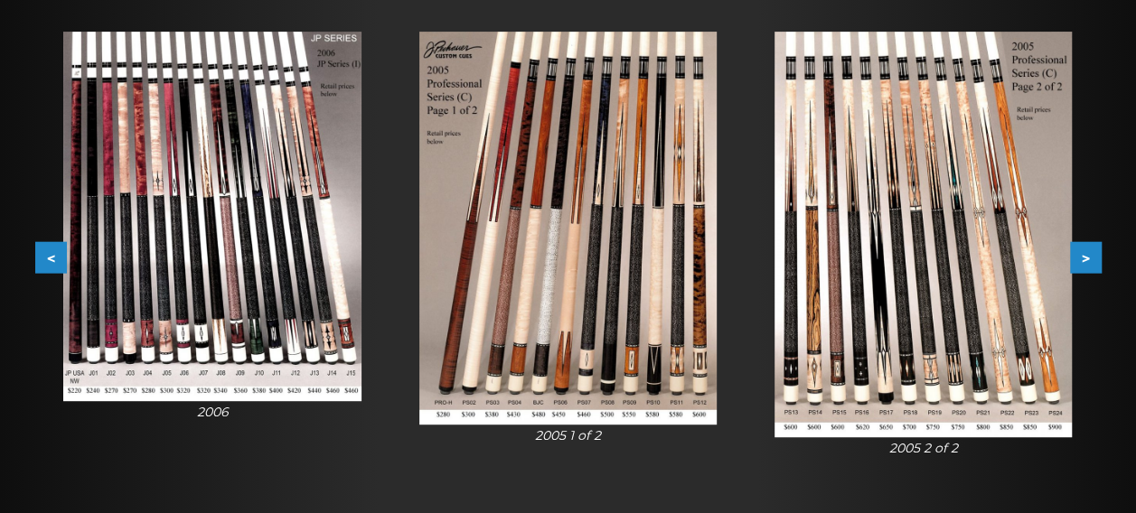
click at [1082, 260] on button ">" at bounding box center [1086, 258] width 32 height 32
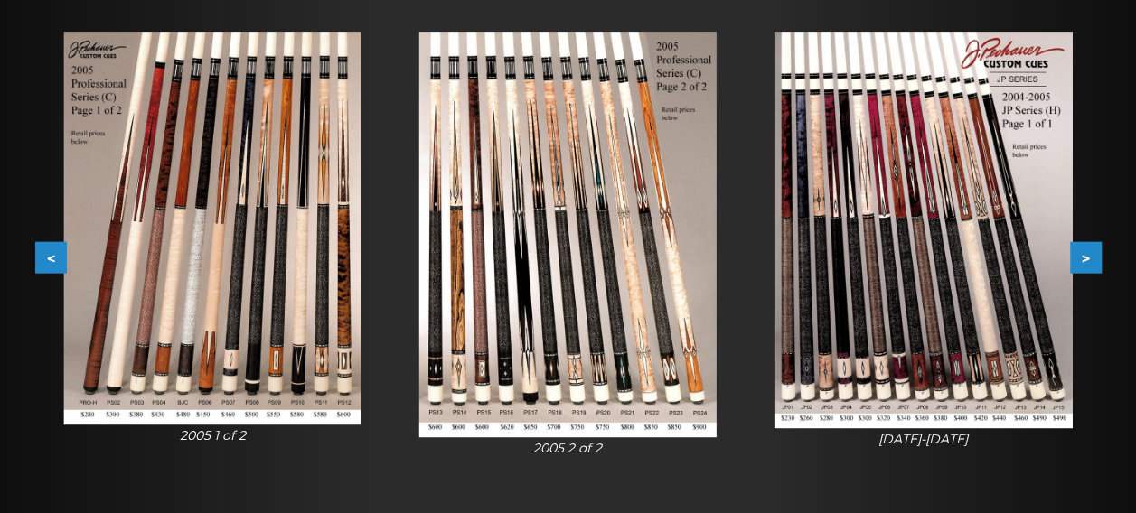
click at [1082, 260] on button ">" at bounding box center [1086, 258] width 32 height 32
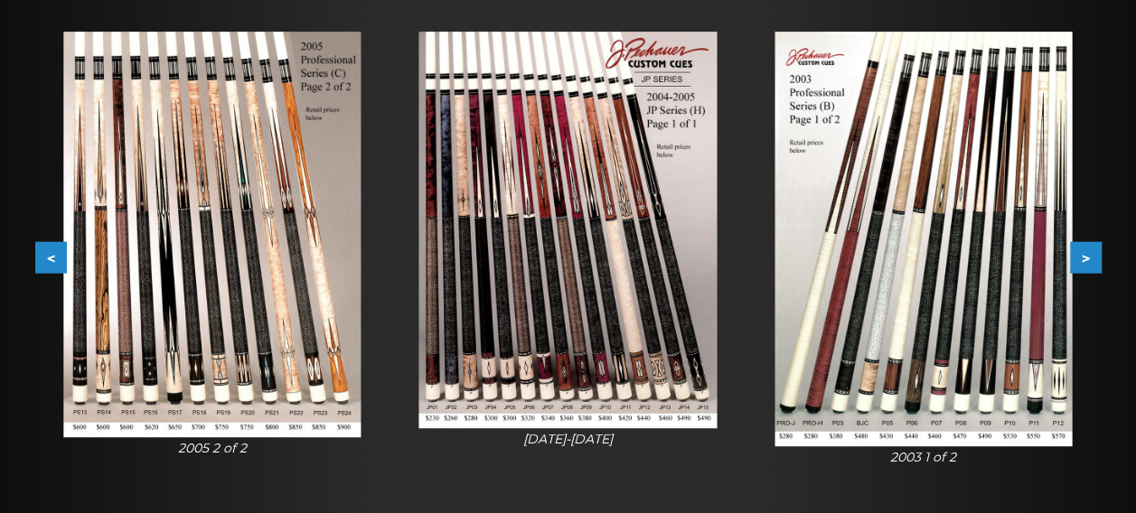
click at [1084, 260] on button ">" at bounding box center [1086, 258] width 32 height 32
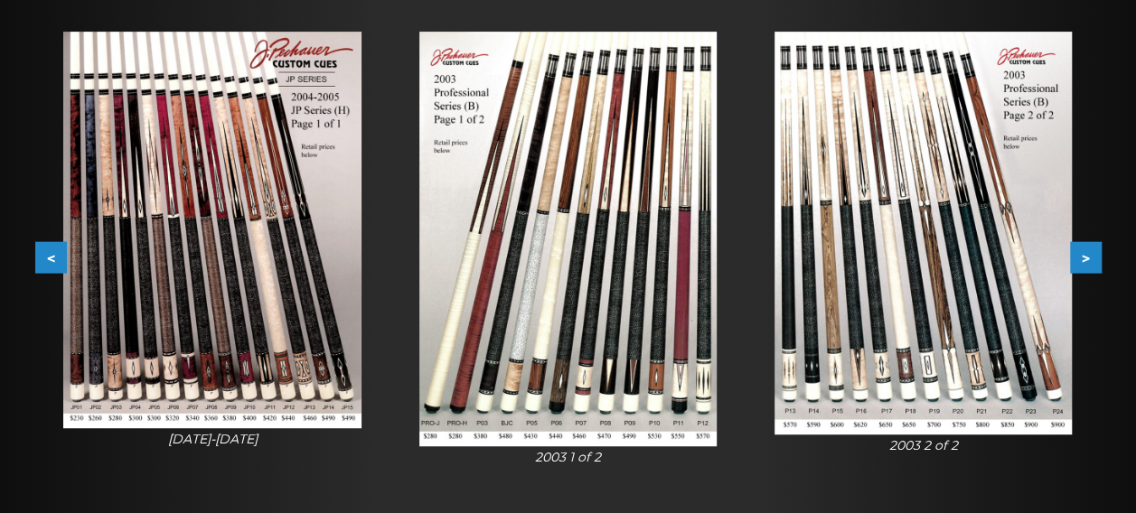
click at [1084, 260] on button ">" at bounding box center [1086, 258] width 32 height 32
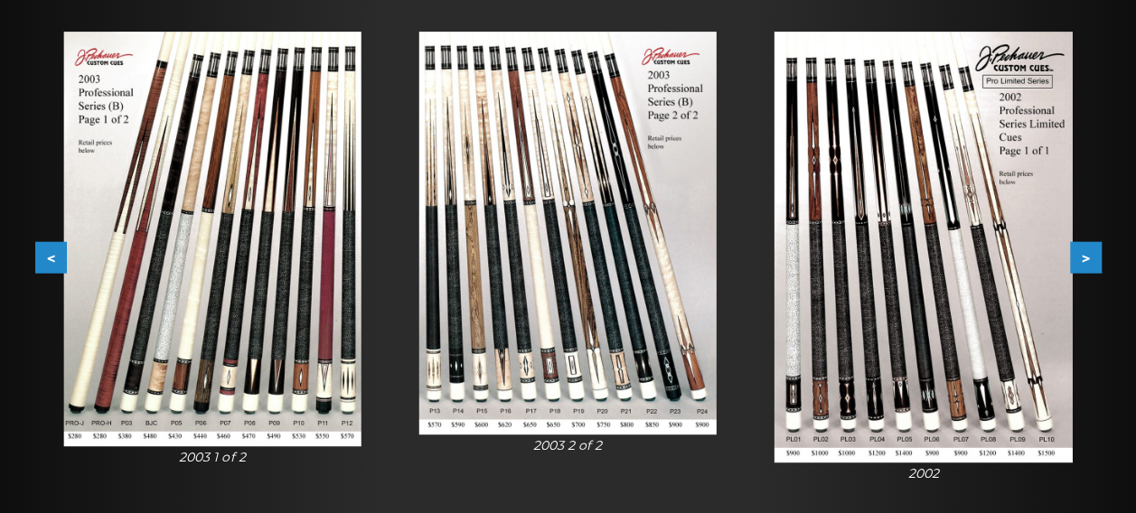
click at [1085, 260] on button ">" at bounding box center [1086, 258] width 32 height 32
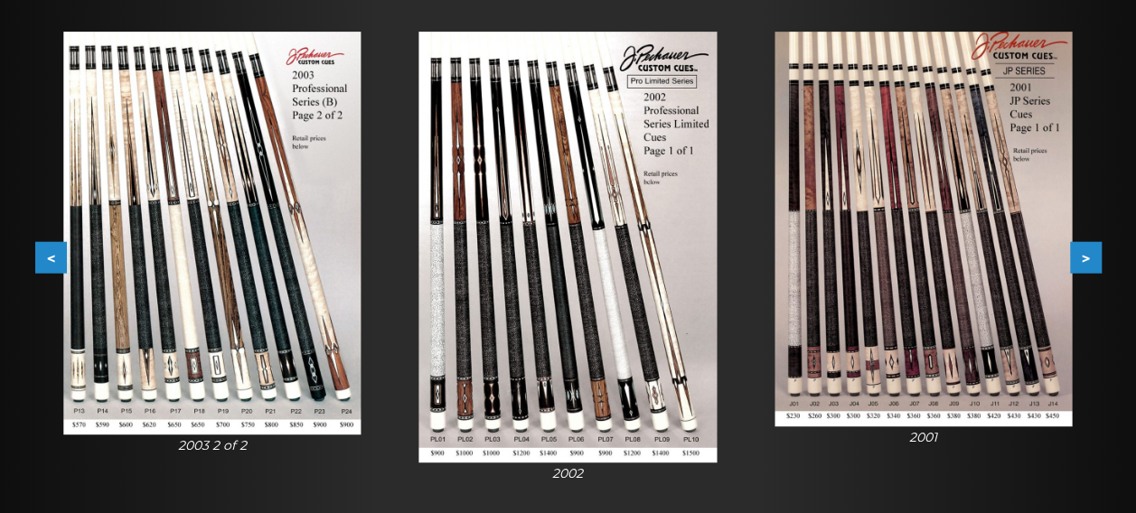
click at [1086, 260] on button ">" at bounding box center [1086, 258] width 32 height 32
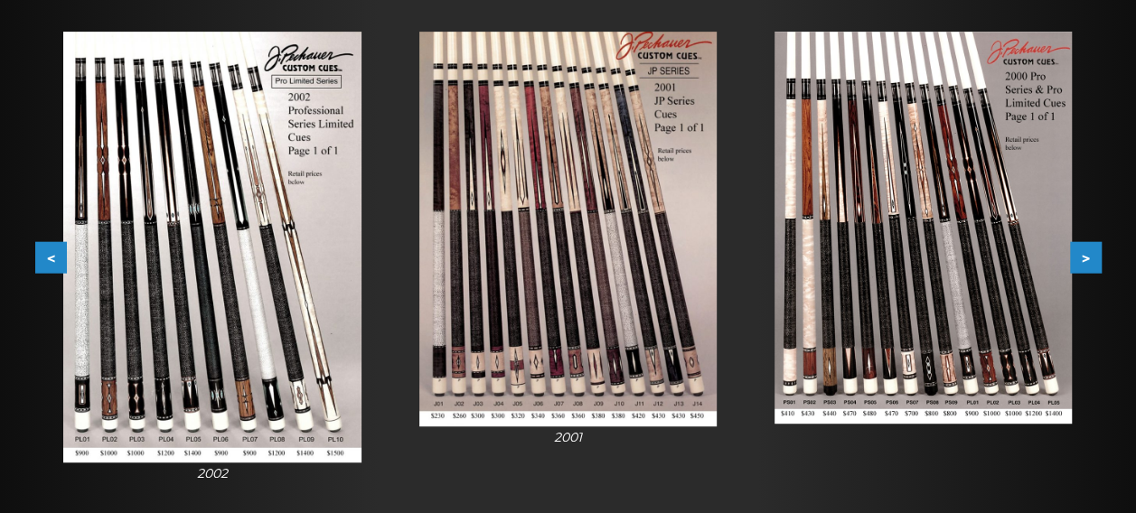
click at [1086, 260] on button ">" at bounding box center [1086, 258] width 32 height 32
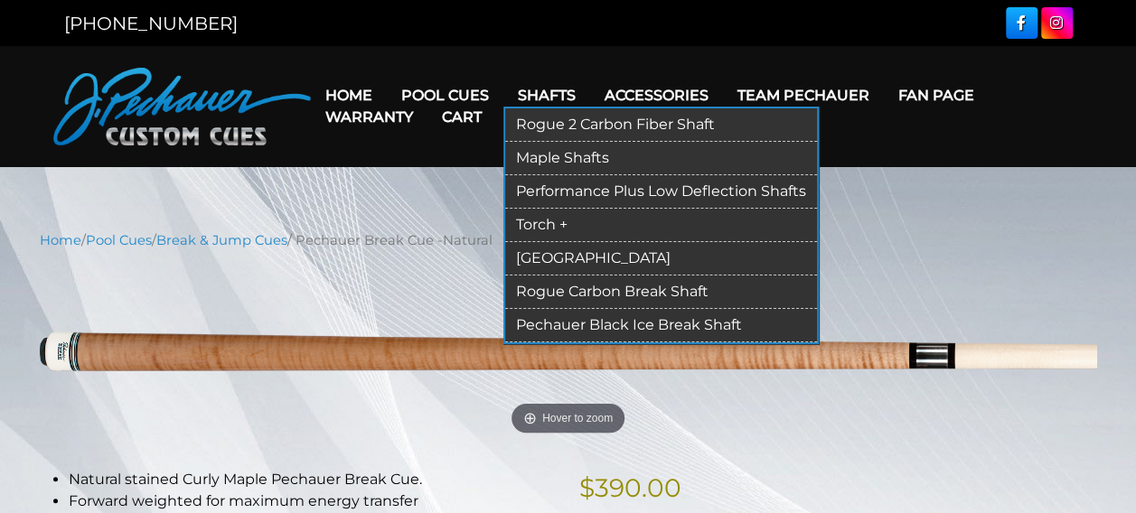
click at [546, 191] on link "Performance Plus Low Deflection Shafts" at bounding box center [661, 191] width 312 height 33
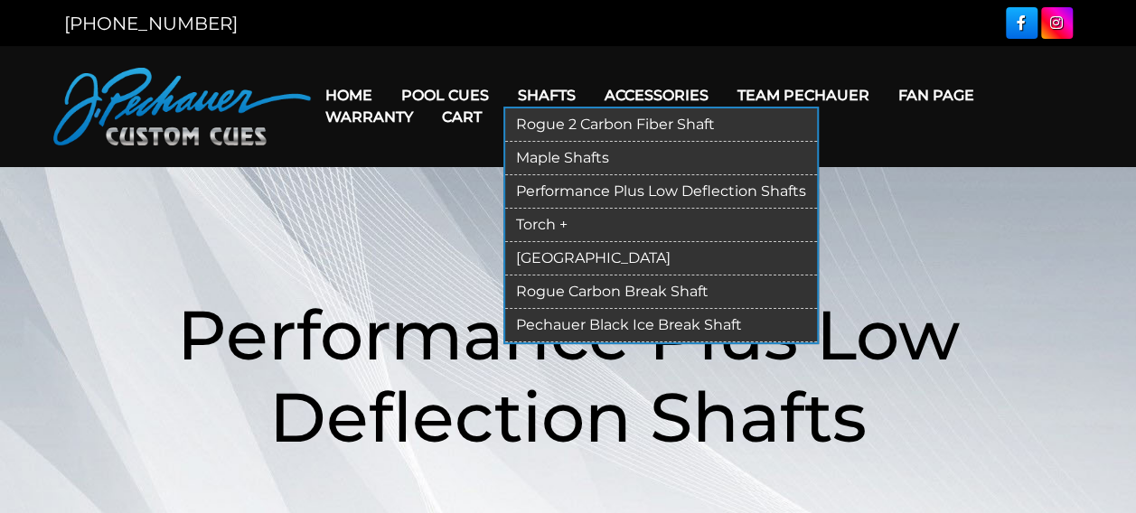
click at [595, 294] on link "Rogue Carbon Break Shaft" at bounding box center [661, 292] width 312 height 33
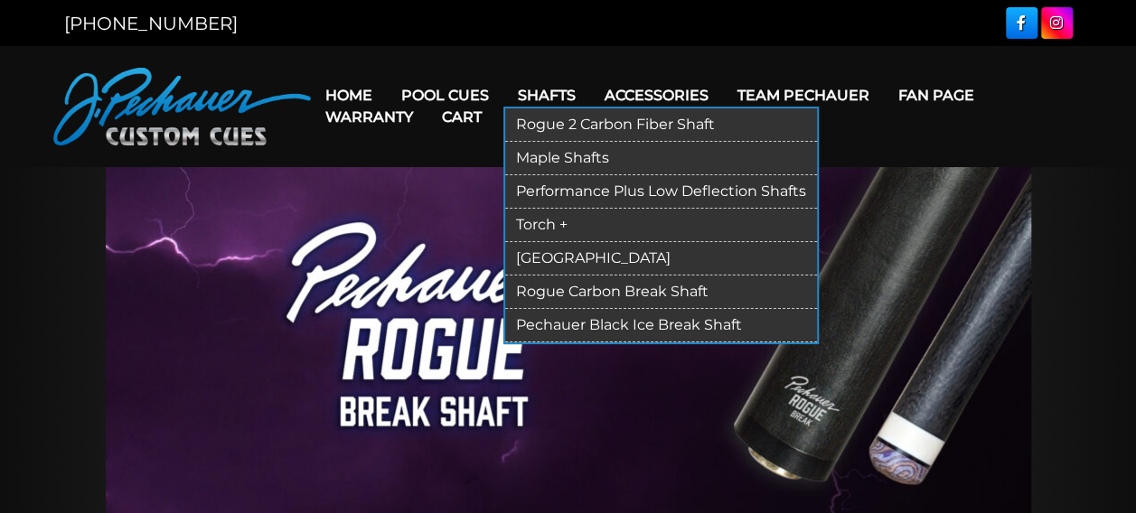
click at [546, 255] on link "[GEOGRAPHIC_DATA]" at bounding box center [661, 258] width 312 height 33
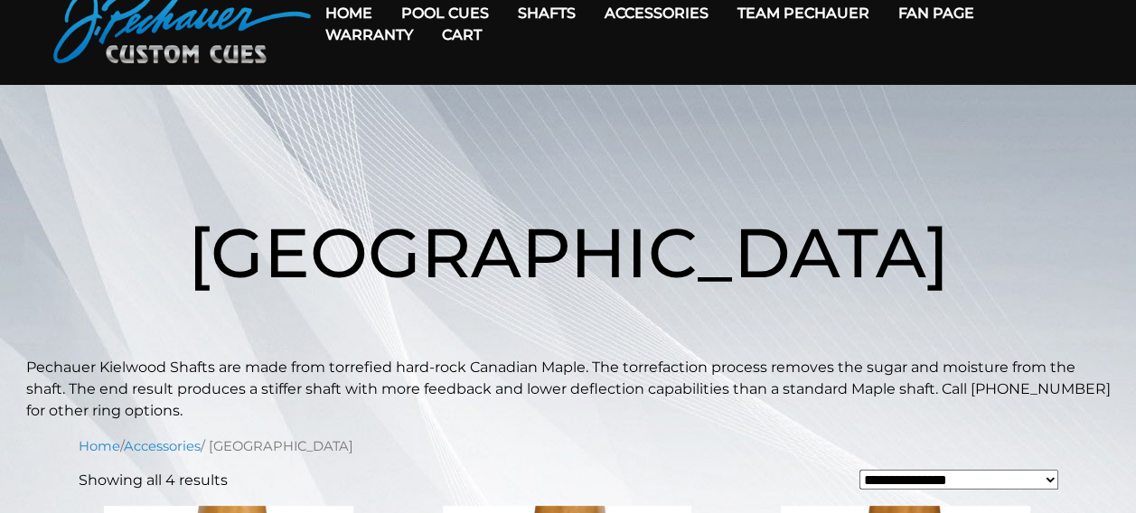
scroll to position [85, 0]
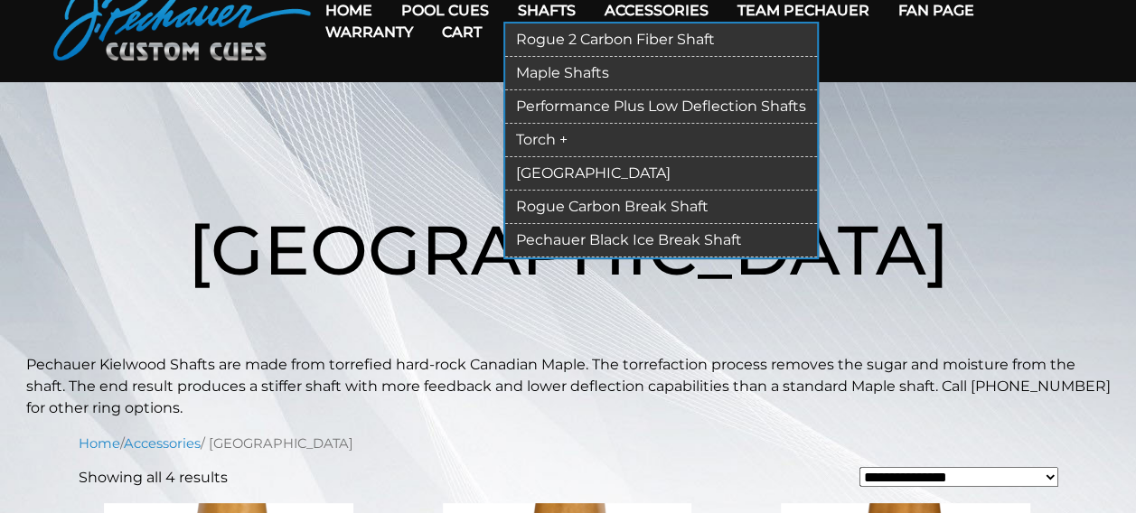
click at [529, 138] on link "Torch +" at bounding box center [661, 140] width 312 height 33
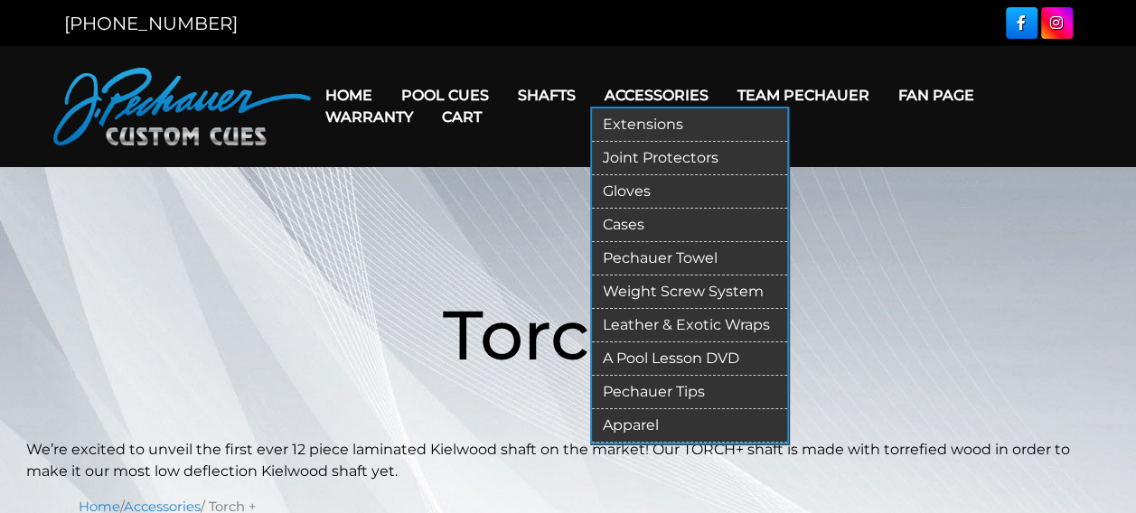
click at [636, 220] on link "Cases" at bounding box center [689, 225] width 195 height 33
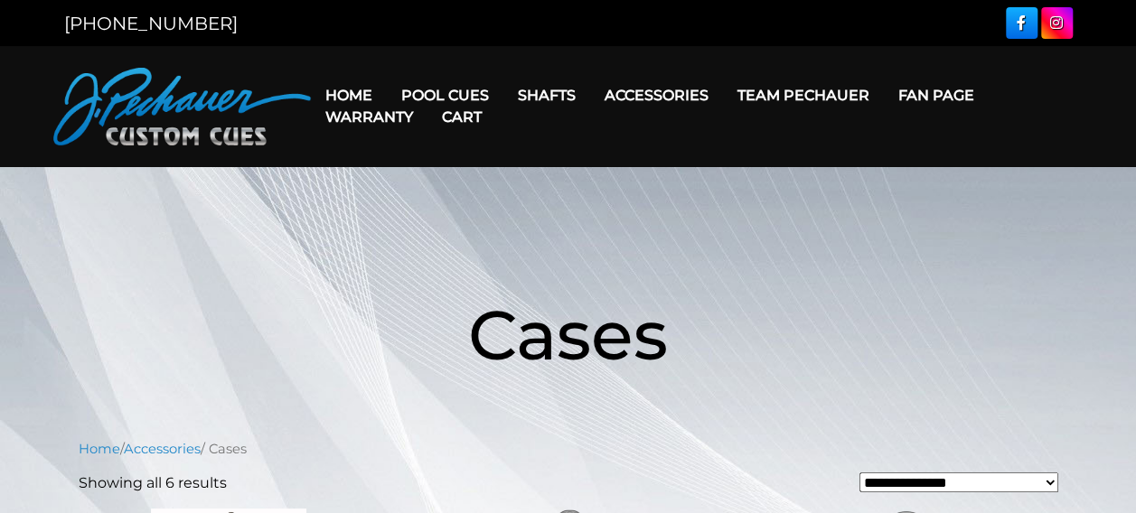
click at [376, 116] on link "Warranty" at bounding box center [369, 117] width 117 height 46
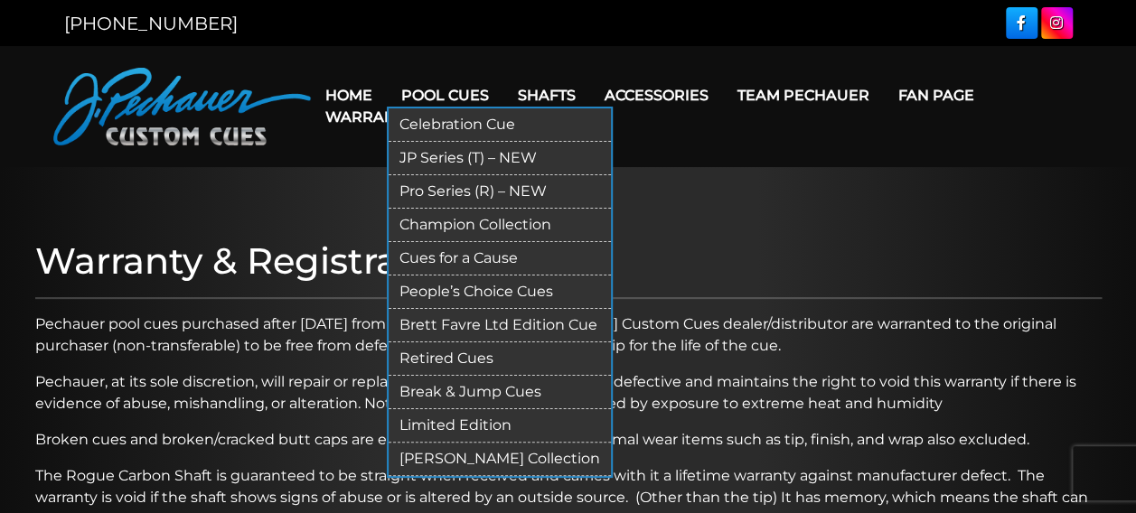
click at [462, 390] on link "Break & Jump Cues" at bounding box center [499, 392] width 222 height 33
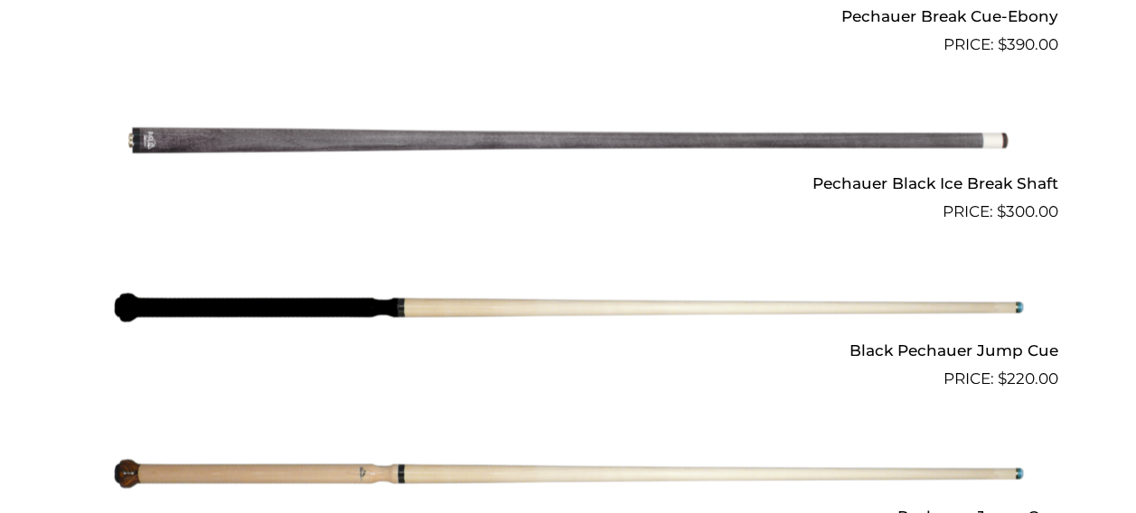
scroll to position [1446, 0]
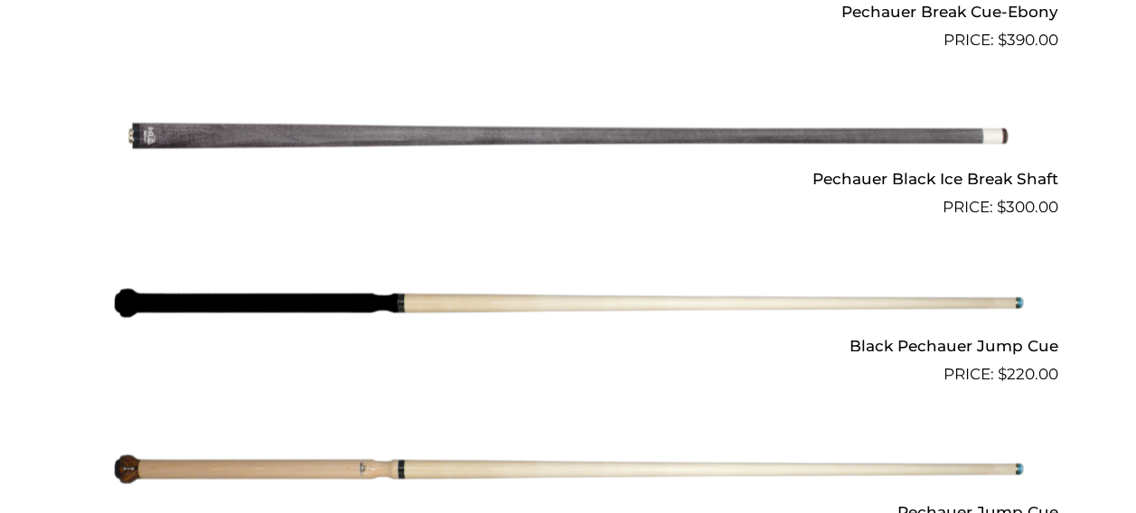
click at [932, 314] on img at bounding box center [568, 303] width 912 height 152
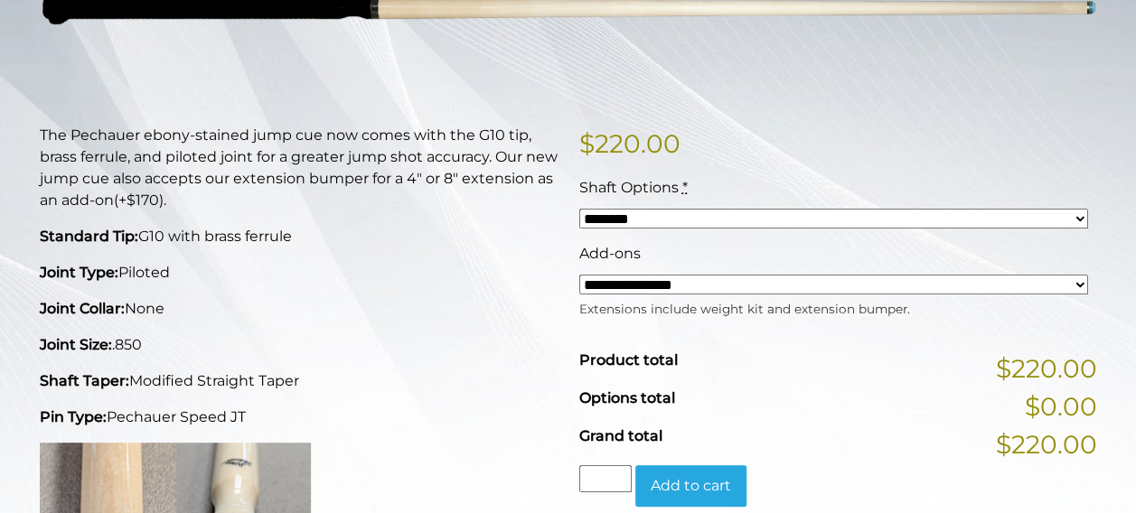
scroll to position [345, 0]
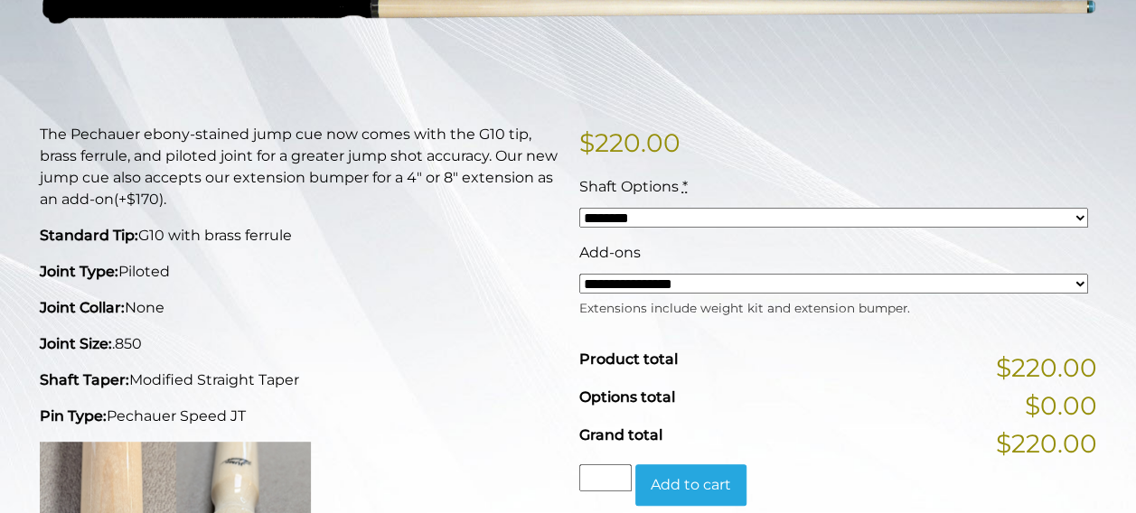
click at [610, 291] on select "**********" at bounding box center [833, 284] width 509 height 20
click at [515, 297] on p "Joint Collar: None" at bounding box center [299, 308] width 518 height 22
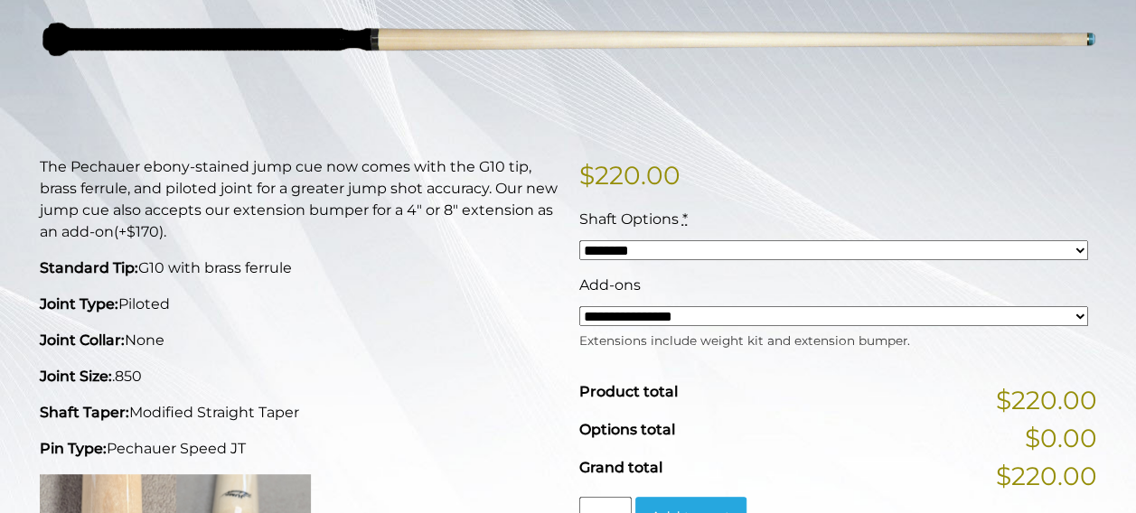
scroll to position [0, 0]
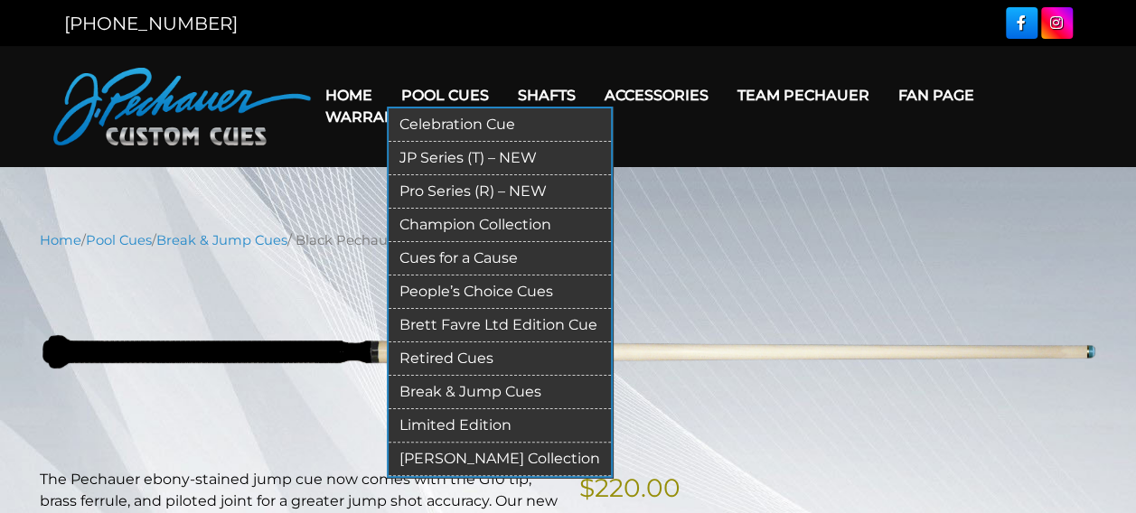
click at [472, 421] on link "Limited Edition" at bounding box center [499, 425] width 222 height 33
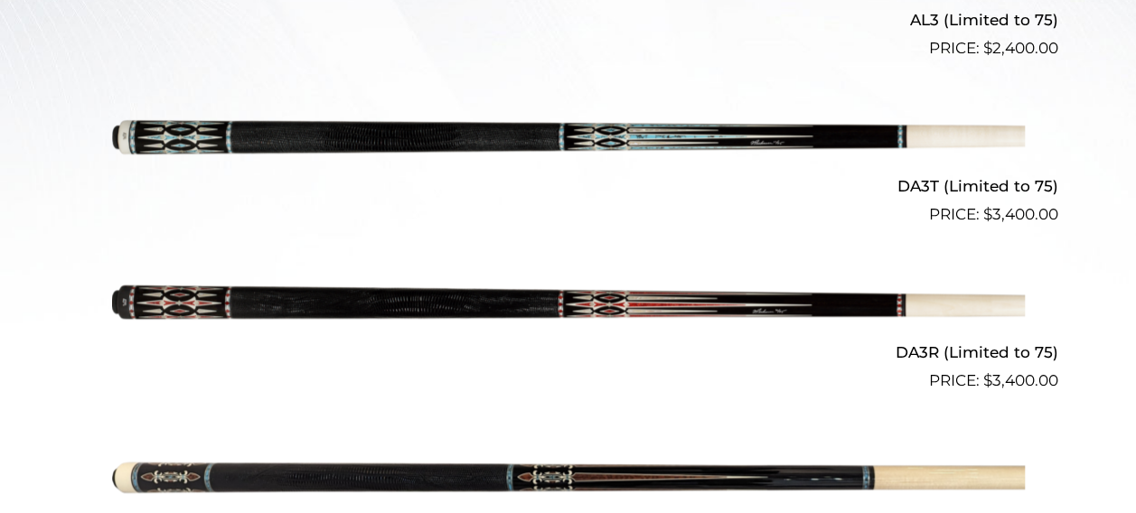
scroll to position [714, 0]
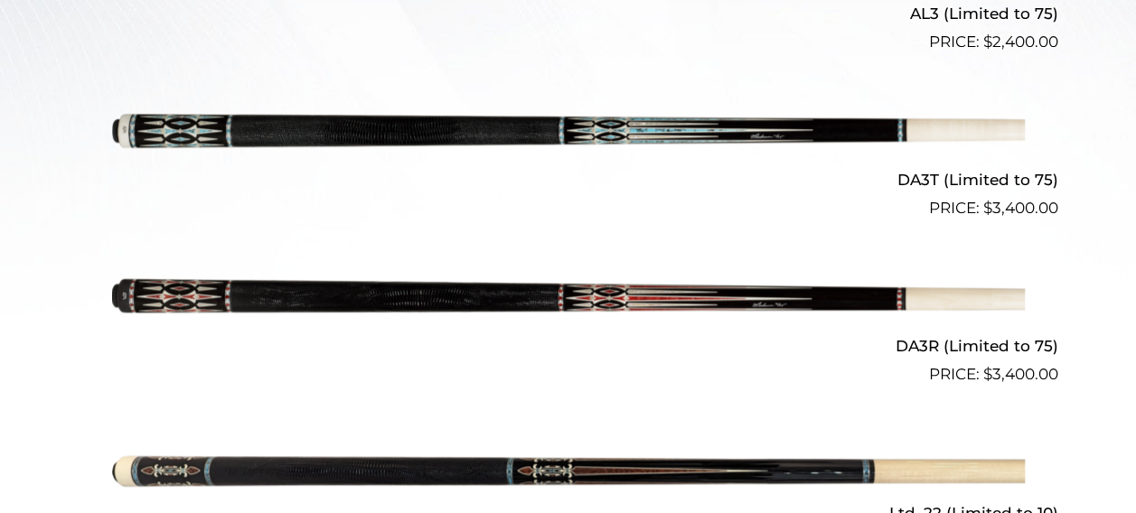
click at [488, 136] on img at bounding box center [568, 137] width 912 height 152
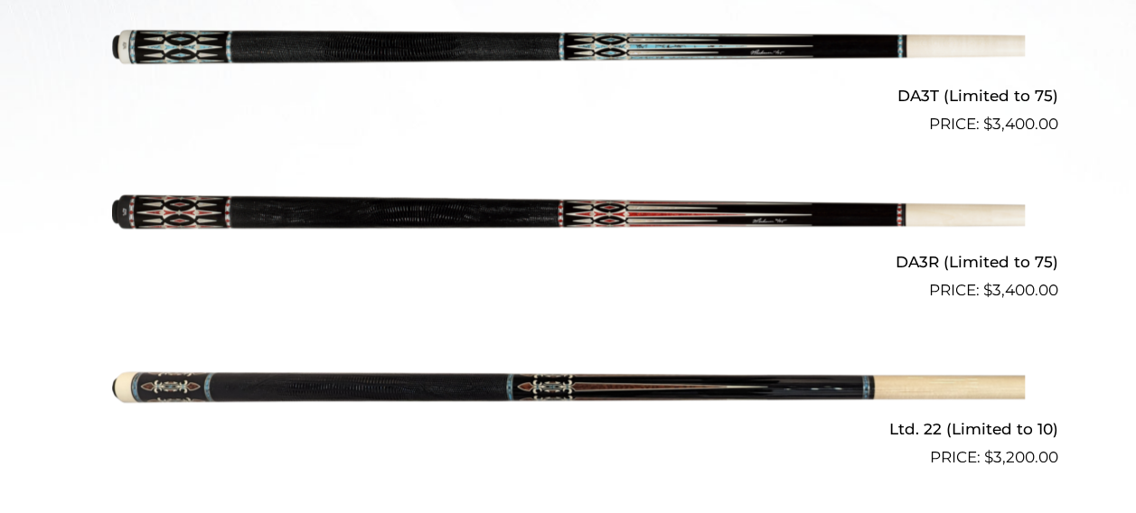
scroll to position [786, 0]
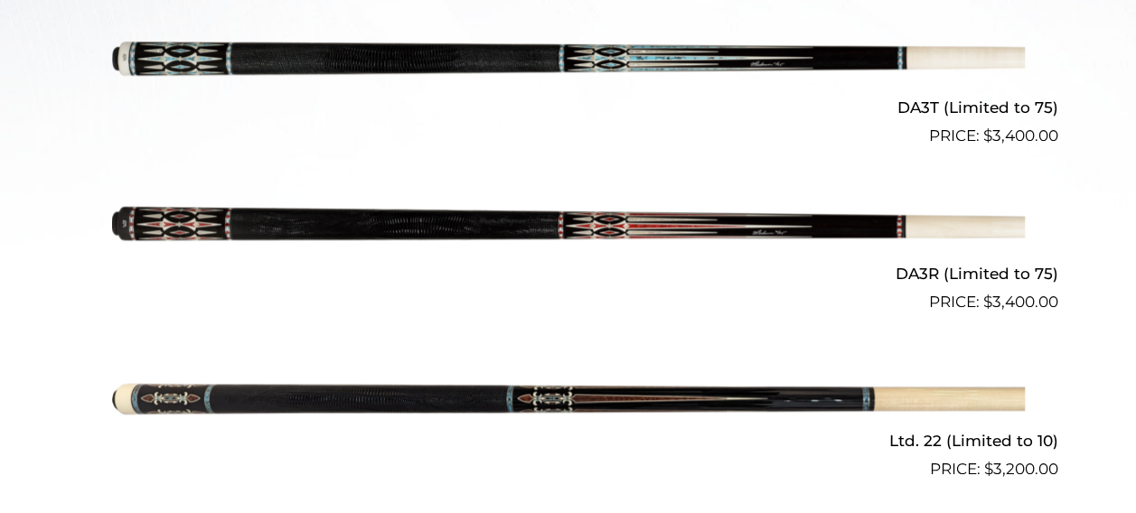
click at [562, 403] on img at bounding box center [568, 398] width 912 height 152
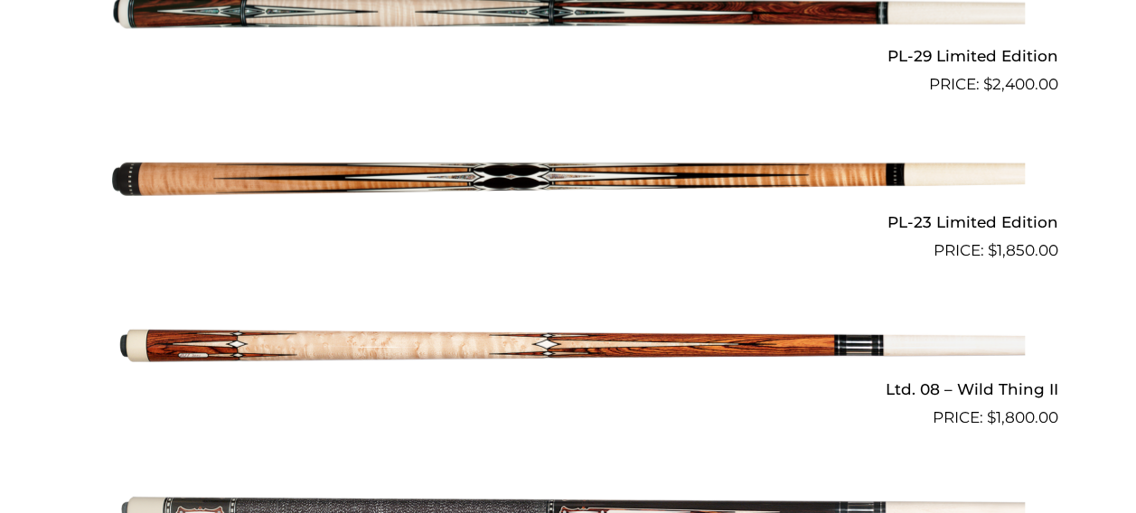
scroll to position [2504, 0]
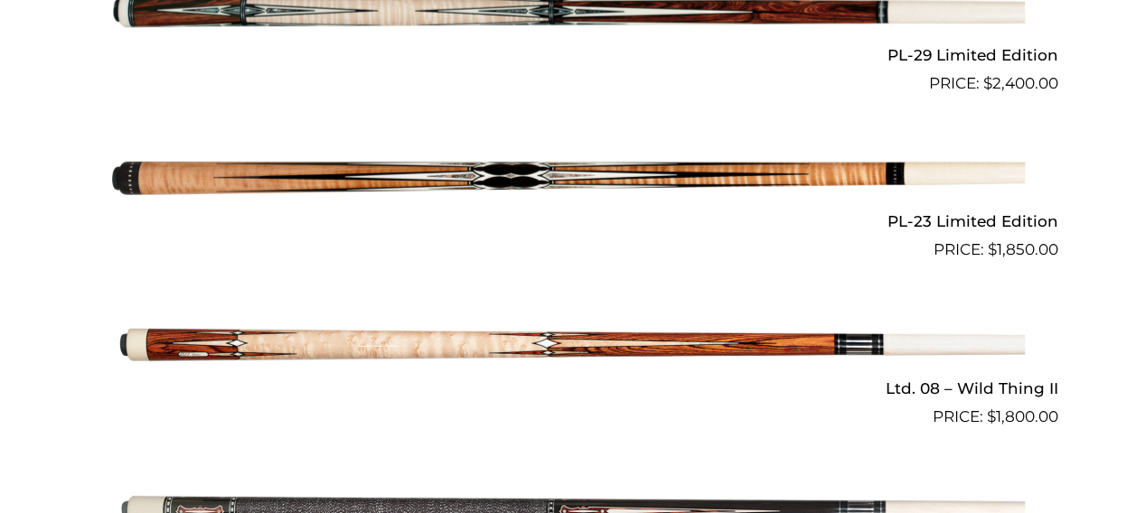
click at [202, 351] on img at bounding box center [568, 345] width 912 height 152
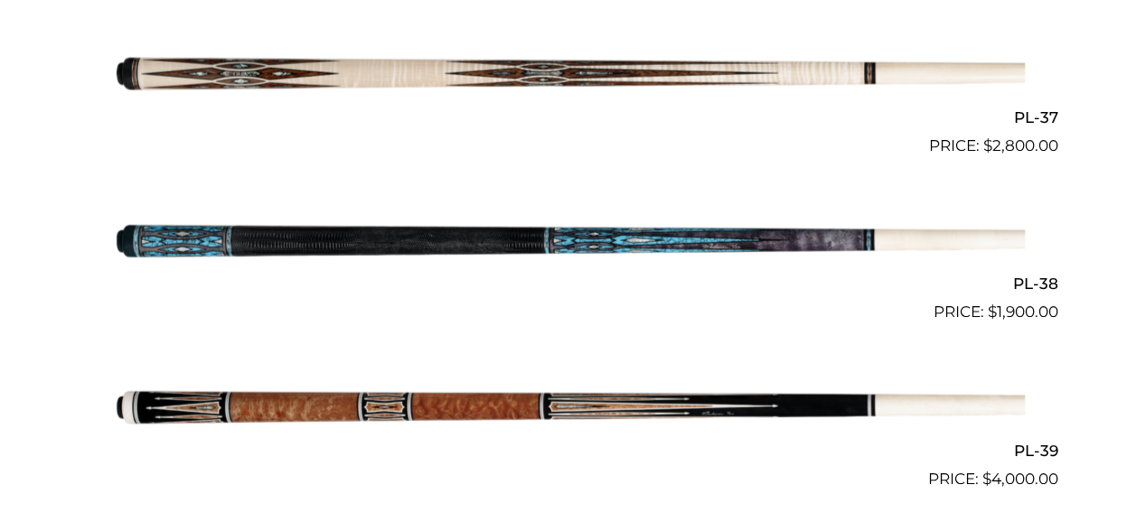
scroll to position [1942, 0]
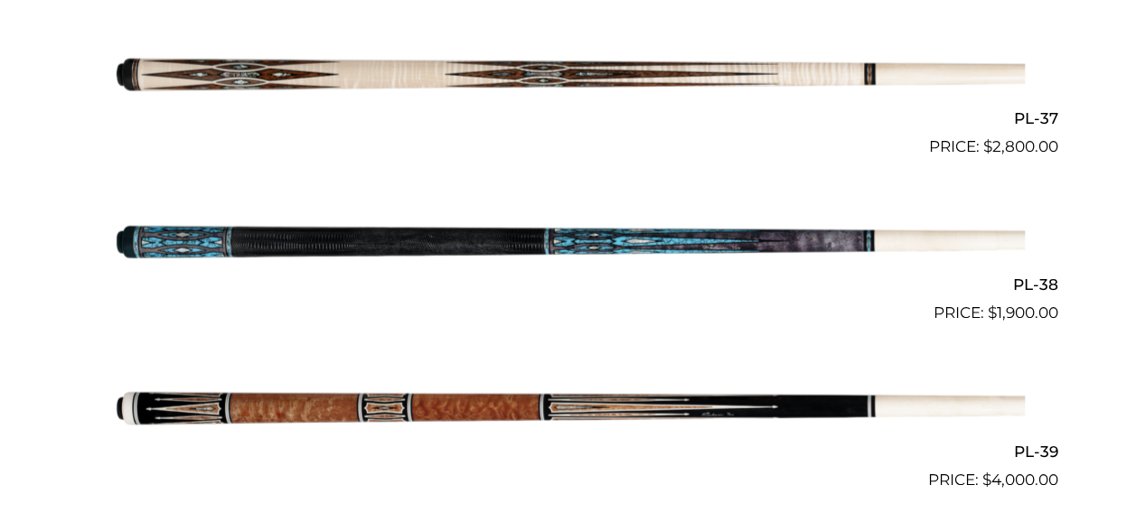
click at [591, 254] on img at bounding box center [568, 242] width 912 height 152
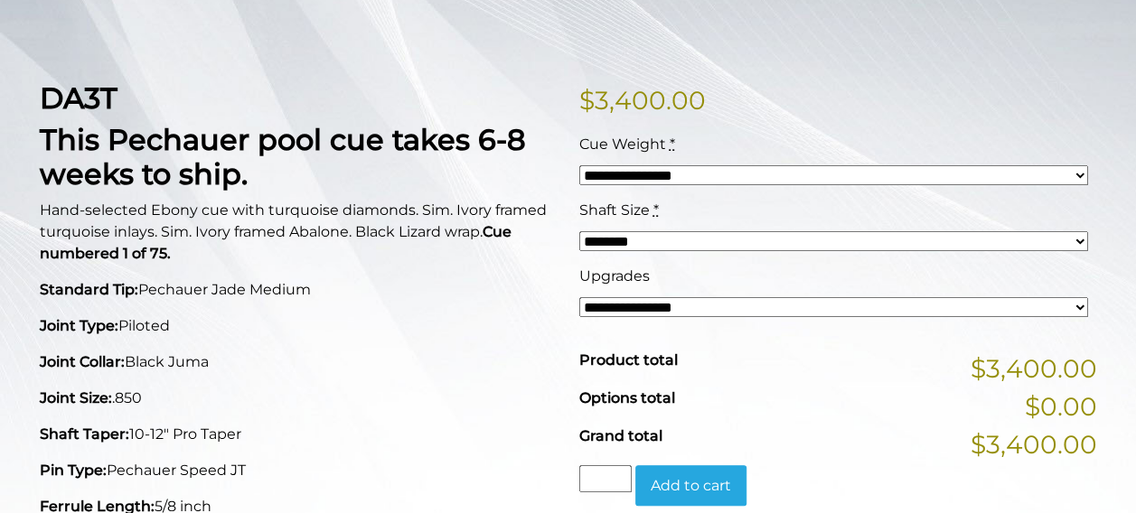
scroll to position [387, 0]
click at [640, 314] on select "**********" at bounding box center [833, 308] width 509 height 20
drag, startPoint x: 490, startPoint y: 336, endPoint x: 457, endPoint y: 329, distance: 33.3
click at [489, 336] on p "Joint Type: Piloted" at bounding box center [299, 327] width 518 height 22
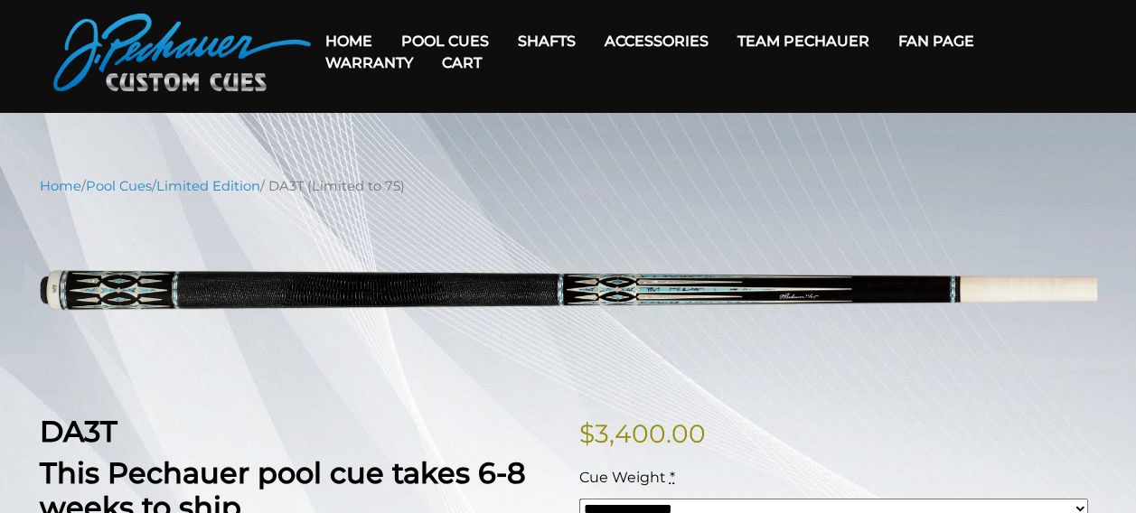
scroll to position [0, 0]
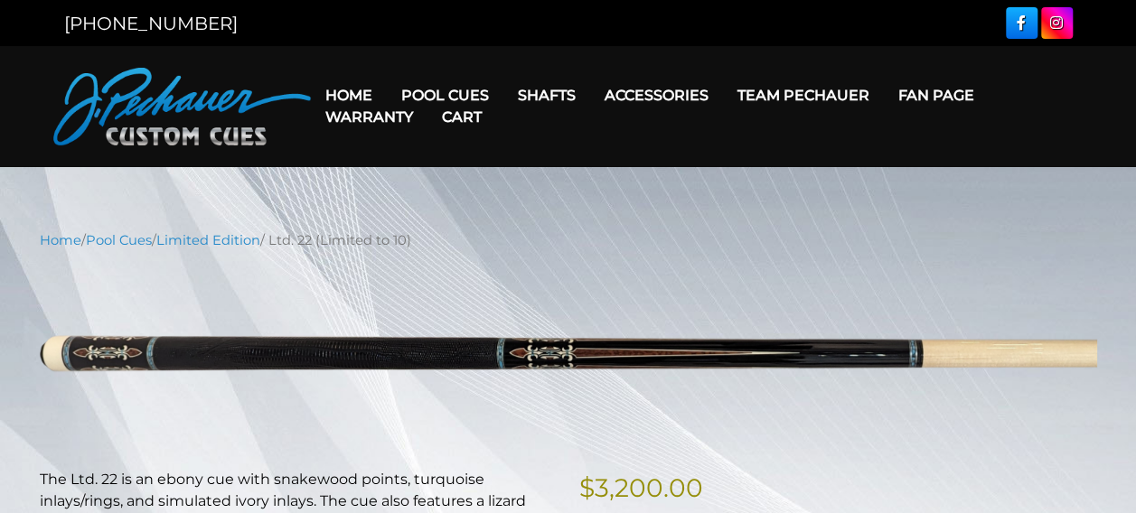
click at [464, 119] on link "Cart" at bounding box center [461, 117] width 69 height 46
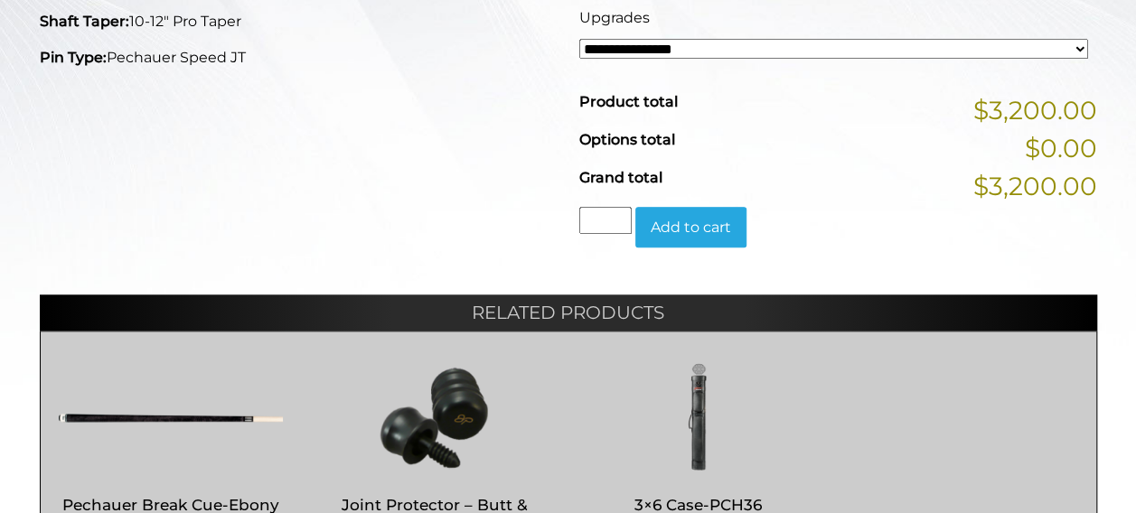
click at [696, 229] on button "Add to cart" at bounding box center [690, 228] width 111 height 42
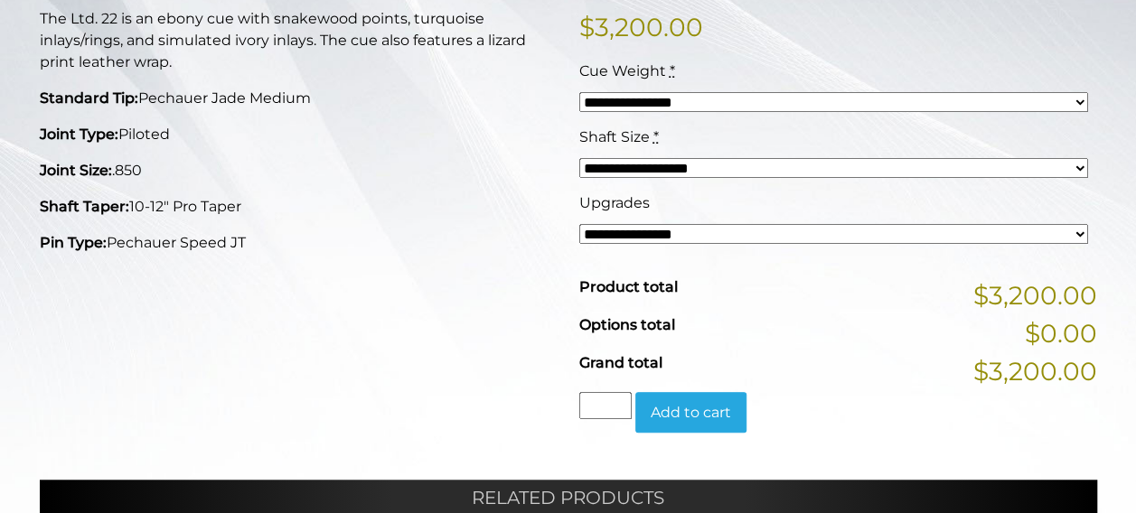
scroll to position [458, 0]
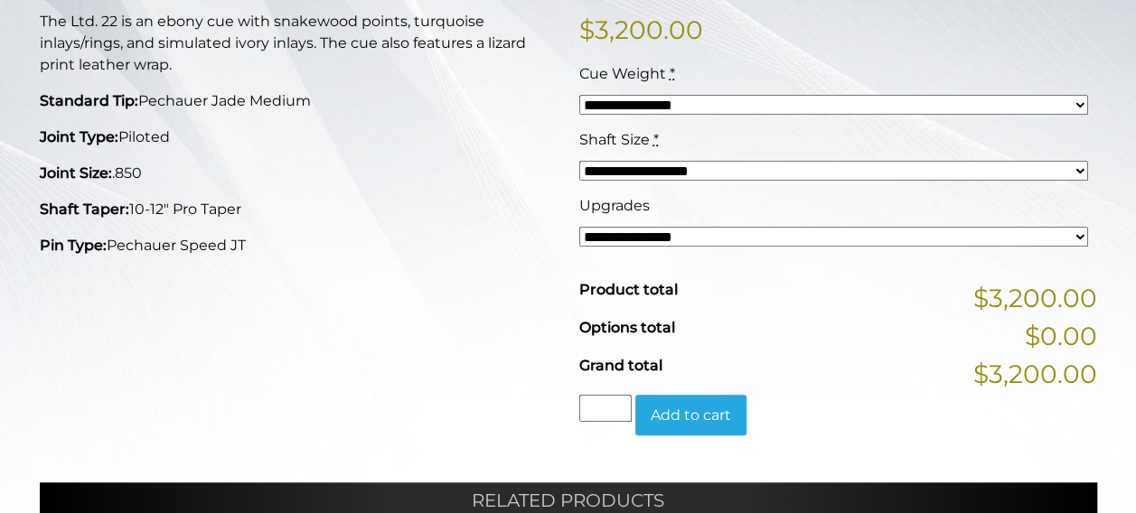
click at [698, 109] on select "**********" at bounding box center [833, 105] width 509 height 20
click at [520, 202] on p "Shaft Taper: 10-12″ Pro Taper" at bounding box center [299, 210] width 518 height 22
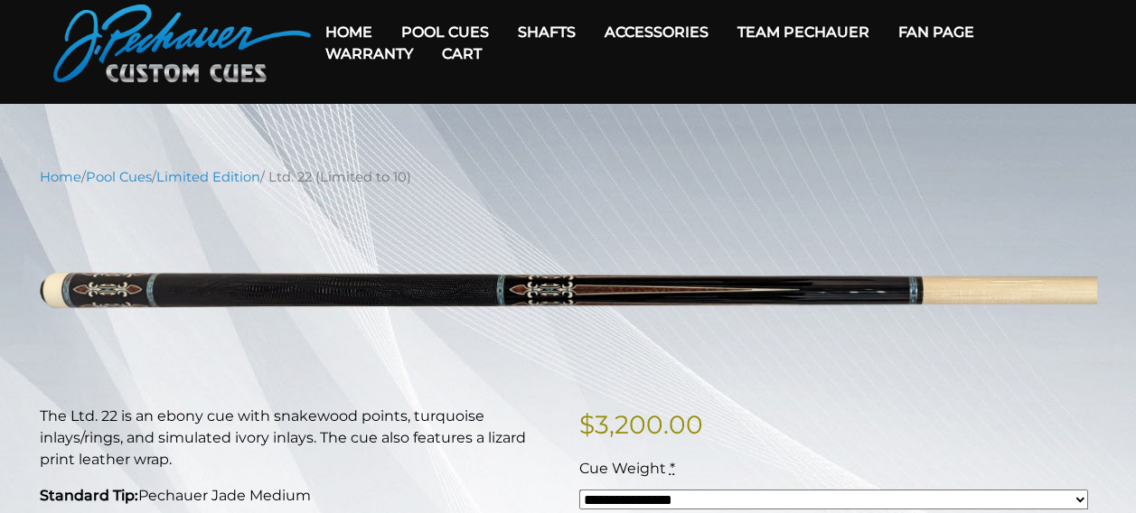
scroll to position [58, 0]
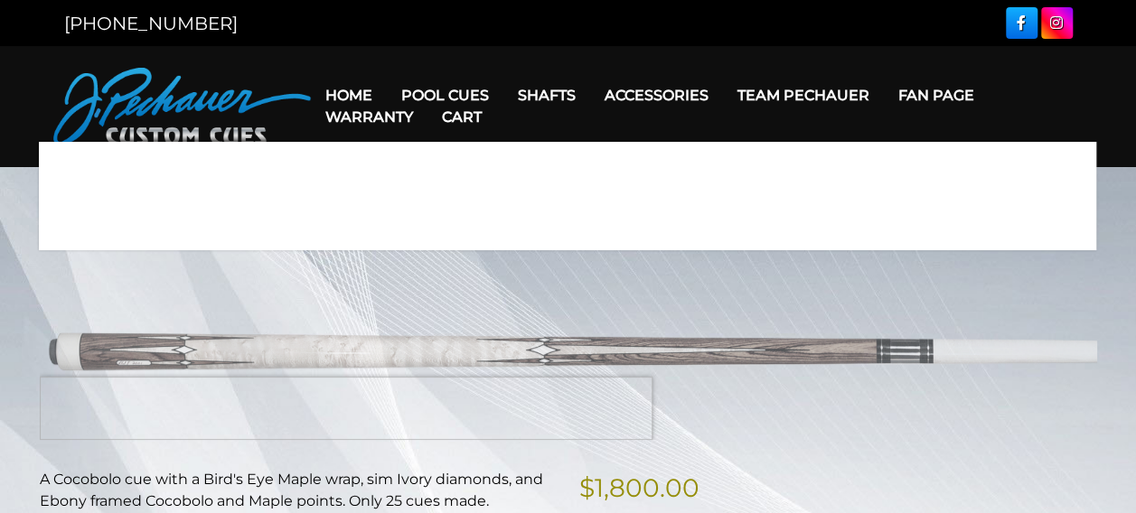
click at [229, 408] on img at bounding box center [568, 352] width 1057 height 176
